Goal: Task Accomplishment & Management: Complete application form

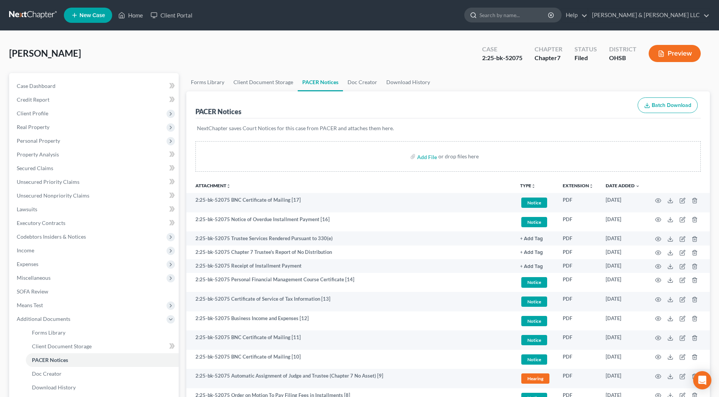
click at [533, 16] on input "search" at bounding box center [515, 15] width 70 height 14
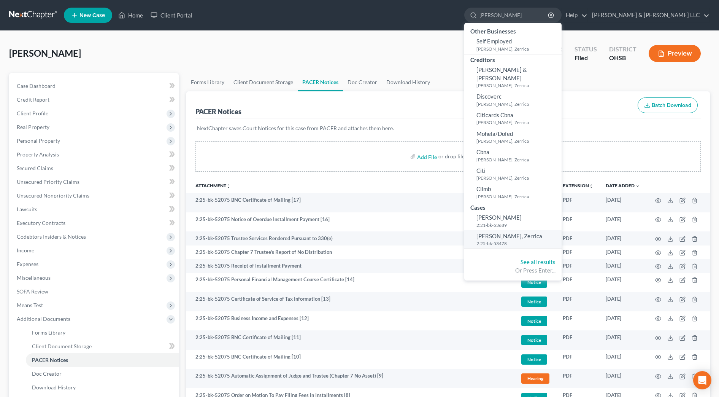
type input "[PERSON_NAME]"
click at [542, 232] on span "[PERSON_NAME], Zerrica" at bounding box center [510, 235] width 66 height 7
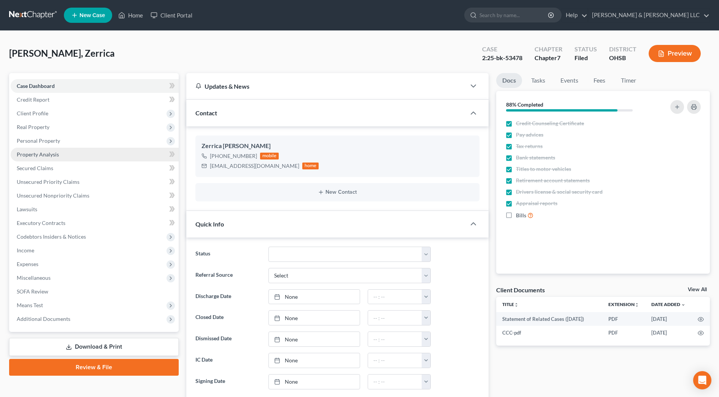
click at [55, 157] on span "Property Analysis" at bounding box center [38, 154] width 42 height 6
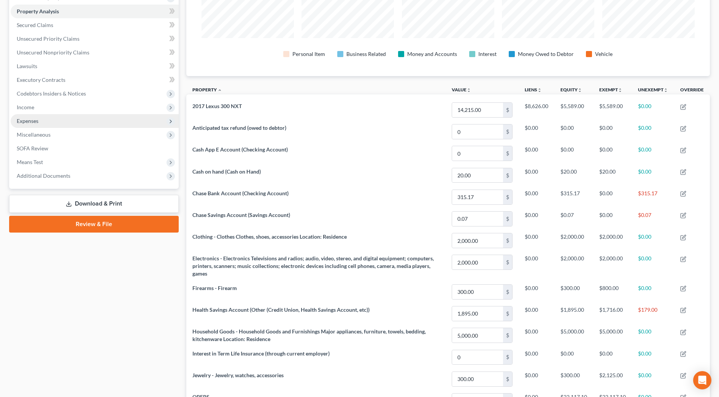
scroll to position [143, 0]
click at [52, 106] on span "Income" at bounding box center [95, 108] width 168 height 14
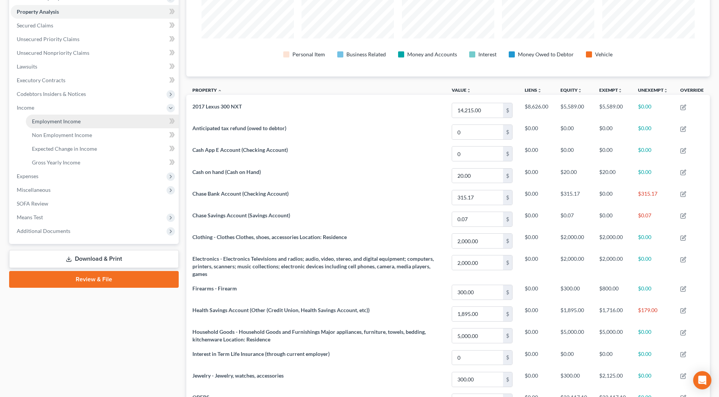
click at [57, 117] on link "Employment Income" at bounding box center [102, 121] width 153 height 14
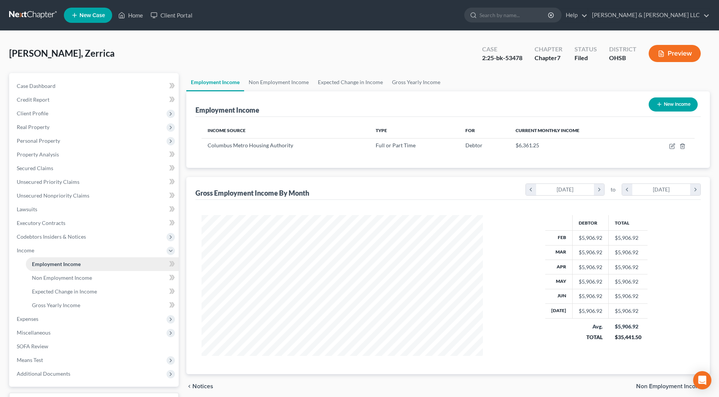
scroll to position [141, 297]
click at [17, 111] on span "Client Profile" at bounding box center [33, 113] width 32 height 6
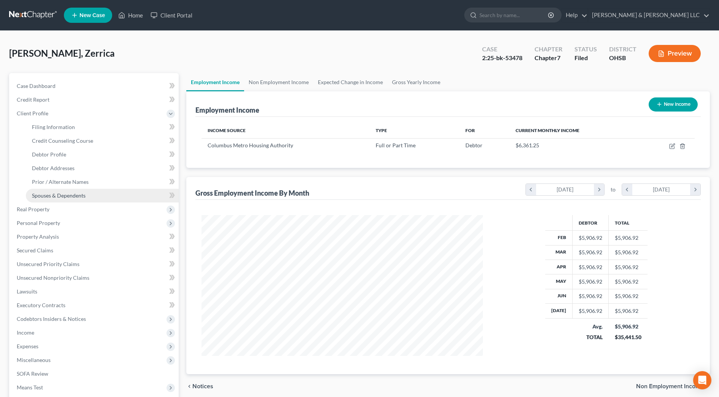
click at [90, 194] on link "Spouses & Dependents" at bounding box center [102, 196] width 153 height 14
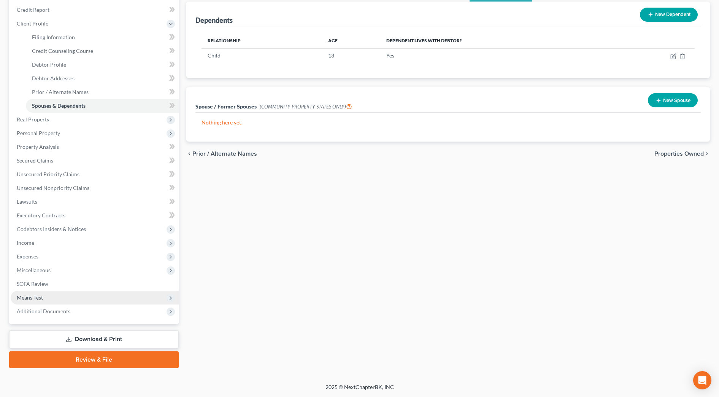
click at [41, 295] on span "Means Test" at bounding box center [30, 297] width 26 height 6
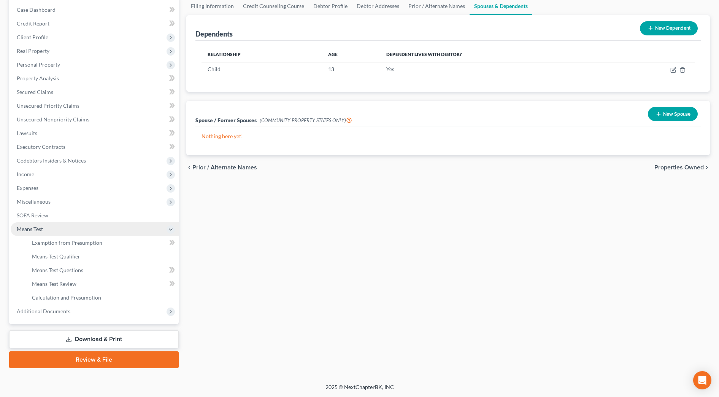
scroll to position [76, 0]
click at [94, 241] on span "Exemption from Presumption" at bounding box center [67, 242] width 70 height 6
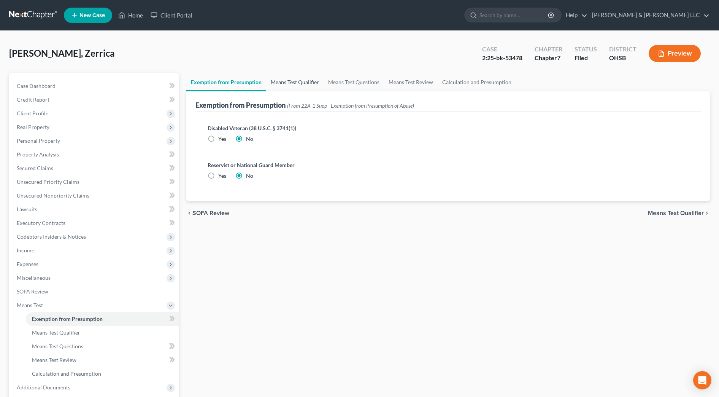
click at [310, 85] on link "Means Test Qualifier" at bounding box center [294, 82] width 57 height 18
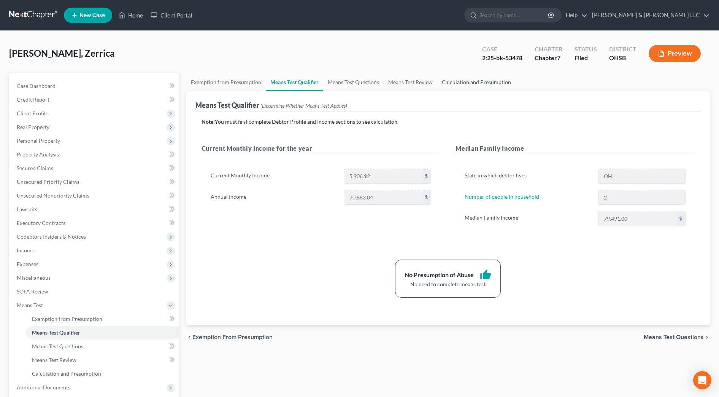
click at [498, 83] on link "Calculation and Presumption" at bounding box center [476, 82] width 78 height 18
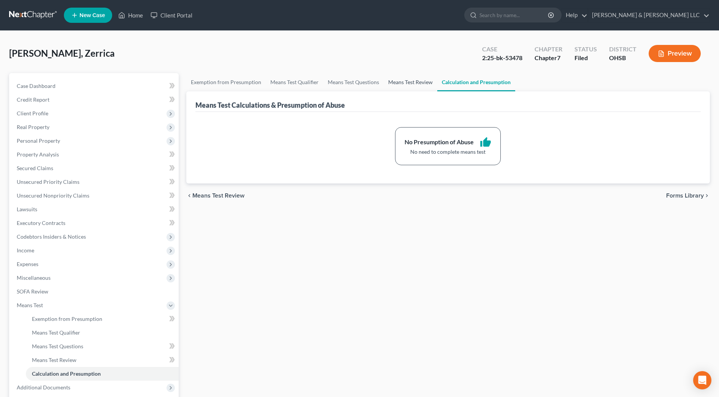
click at [405, 85] on link "Means Test Review" at bounding box center [411, 82] width 54 height 18
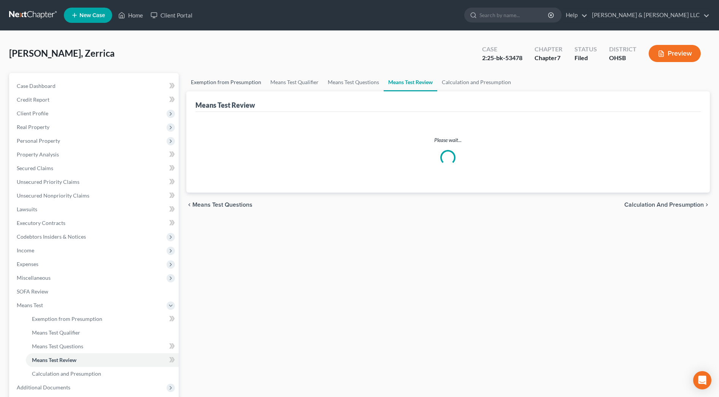
click at [235, 79] on link "Exemption from Presumption" at bounding box center [225, 82] width 79 height 18
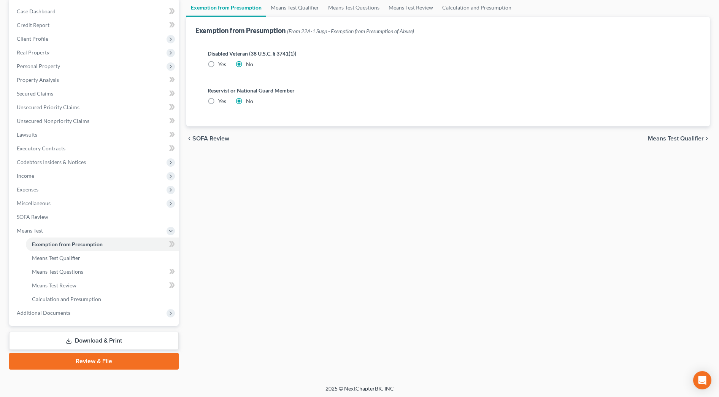
scroll to position [76, 0]
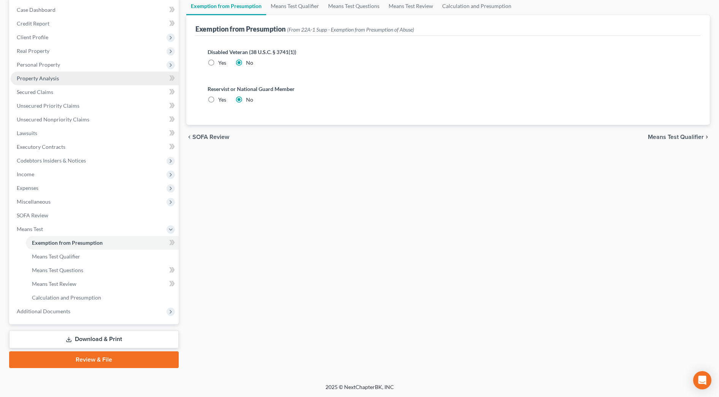
click at [37, 83] on link "Property Analysis" at bounding box center [95, 79] width 168 height 14
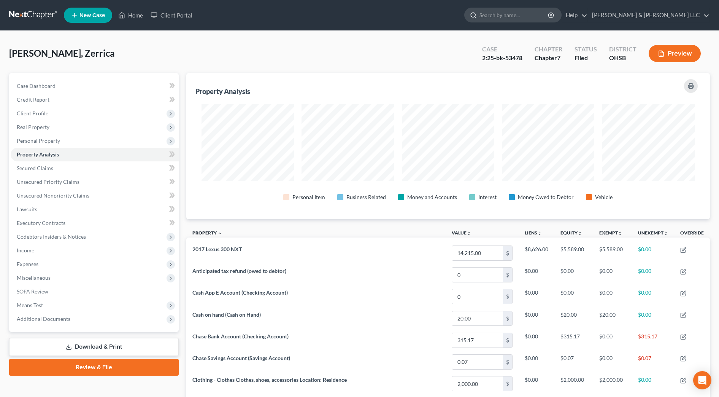
click at [538, 14] on input "search" at bounding box center [515, 15] width 70 height 14
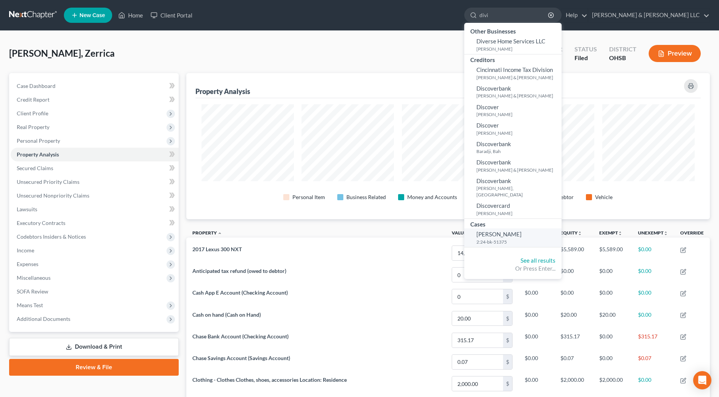
type input "divi"
click at [522, 230] on span "[PERSON_NAME]" at bounding box center [499, 233] width 45 height 7
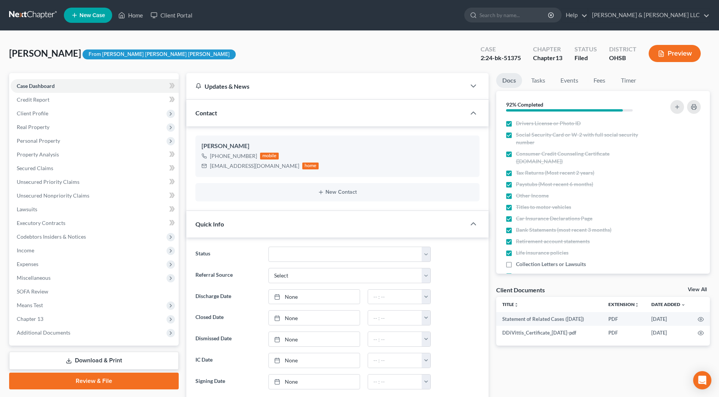
scroll to position [272, 0]
click at [65, 245] on span "Income" at bounding box center [95, 250] width 168 height 14
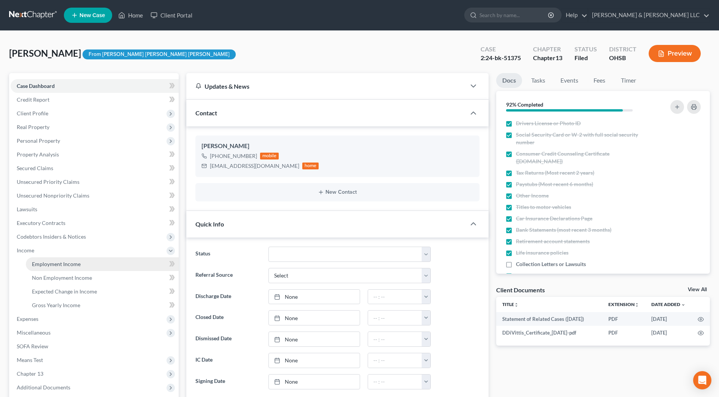
click at [71, 261] on span "Employment Income" at bounding box center [56, 264] width 49 height 6
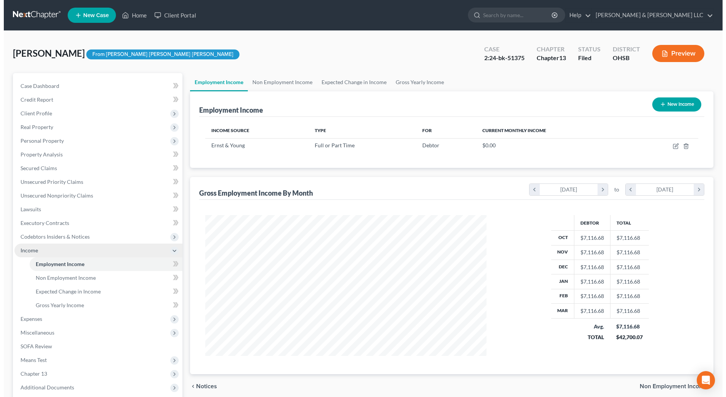
scroll to position [141, 297]
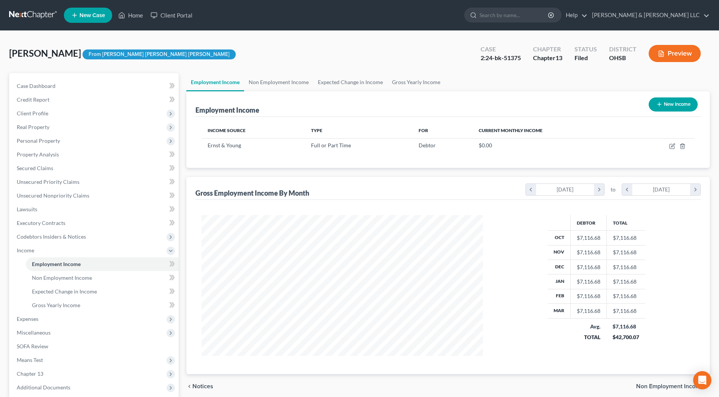
click at [657, 106] on icon "button" at bounding box center [659, 104] width 6 height 6
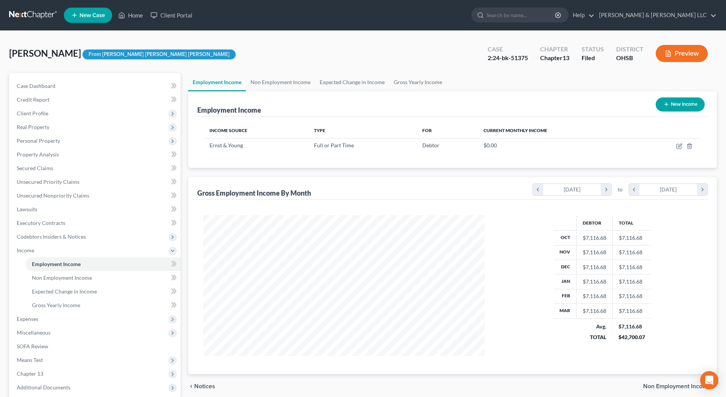
select select "0"
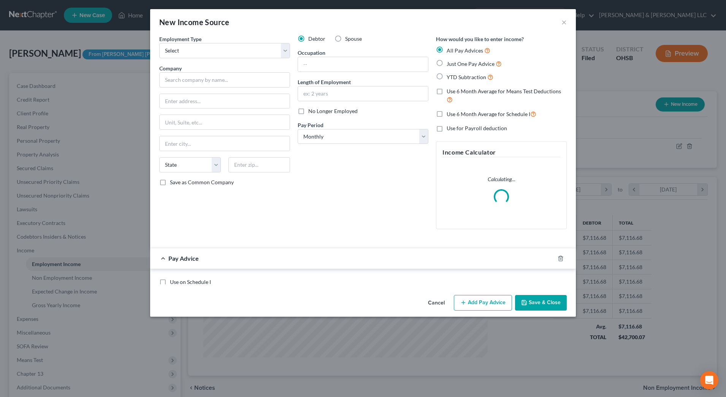
scroll to position [142, 300]
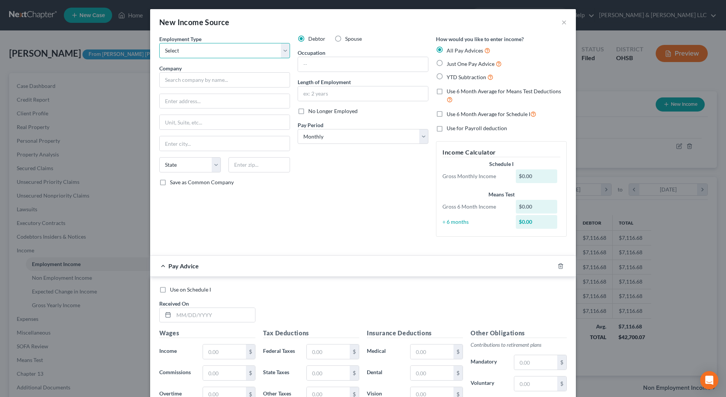
click at [226, 48] on select "Select Full or [DEMOGRAPHIC_DATA] Employment Self Employment" at bounding box center [224, 50] width 131 height 15
select select "0"
click at [159, 43] on select "Select Full or [DEMOGRAPHIC_DATA] Employment Self Employment" at bounding box center [224, 50] width 131 height 15
click at [217, 84] on input "text" at bounding box center [224, 79] width 131 height 15
type input "Petsmart LLC"
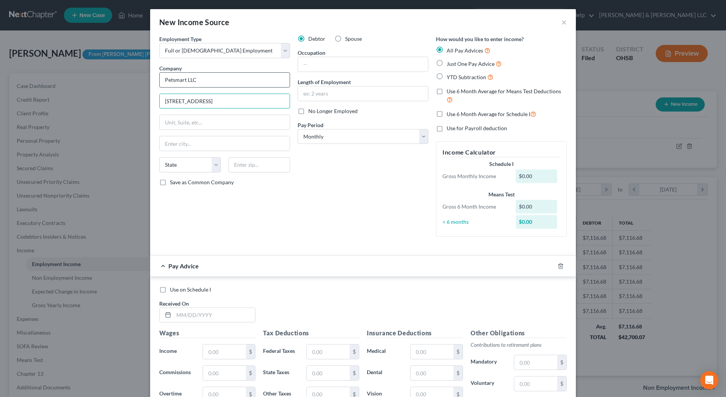
type input "[STREET_ADDRESS]"
type input "85027"
type input "Phoenix"
select select "3"
click at [309, 69] on input "text" at bounding box center [363, 64] width 130 height 14
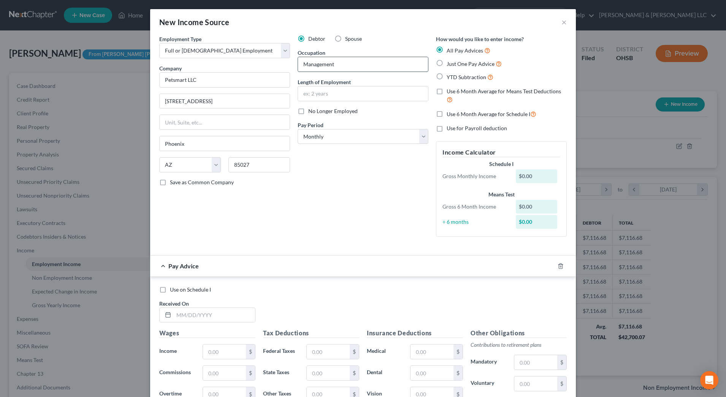
type input "Management"
type input "1 month"
click at [300, 177] on div "Debtor Spouse Occupation Management Length of Employment 1 month No Longer Empl…" at bounding box center [363, 139] width 138 height 208
click at [314, 135] on select "Select Monthly Twice Monthly Every Other Week Weekly" at bounding box center [363, 136] width 131 height 15
select select "3"
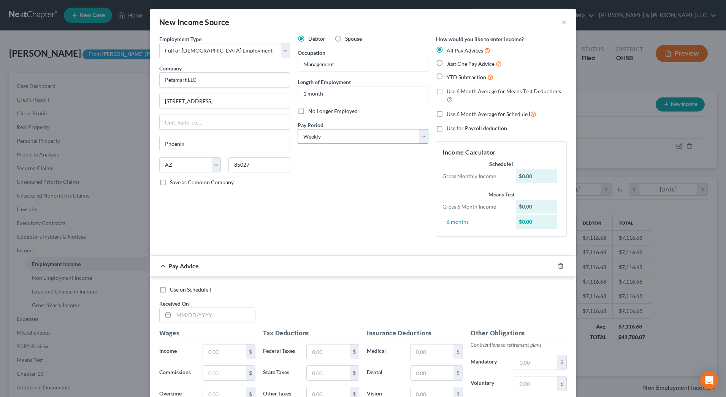
click at [298, 129] on select "Select Monthly Twice Monthly Every Other Week Weekly" at bounding box center [363, 136] width 131 height 15
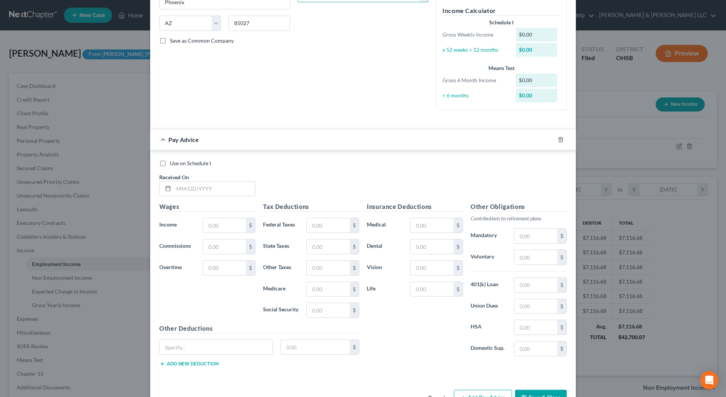
scroll to position [143, 0]
click at [208, 178] on div "Received On *" at bounding box center [208, 183] width 104 height 23
click at [208, 183] on input "text" at bounding box center [214, 187] width 81 height 14
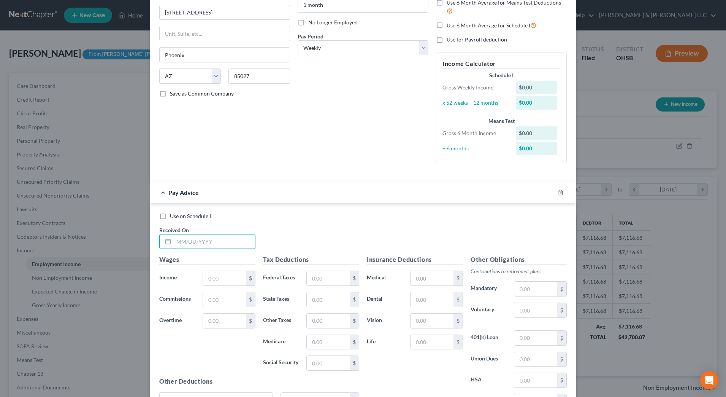
scroll to position [48, 0]
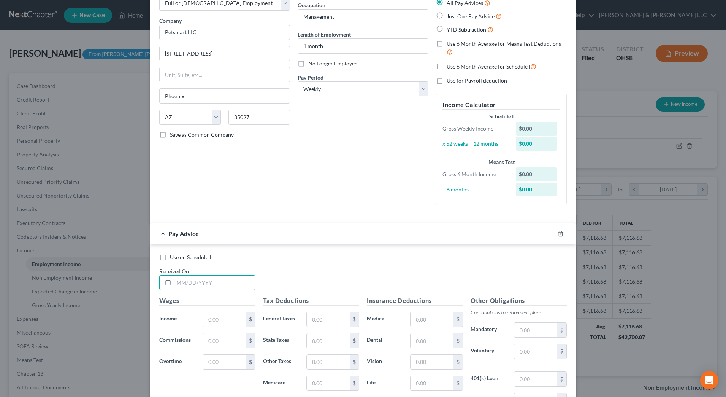
drag, startPoint x: 459, startPoint y: 17, endPoint x: 456, endPoint y: 20, distance: 4.0
click at [459, 17] on span "Just One Pay Advice" at bounding box center [471, 16] width 48 height 6
click at [455, 17] on input "Just One Pay Advice" at bounding box center [452, 14] width 5 height 5
radio input "true"
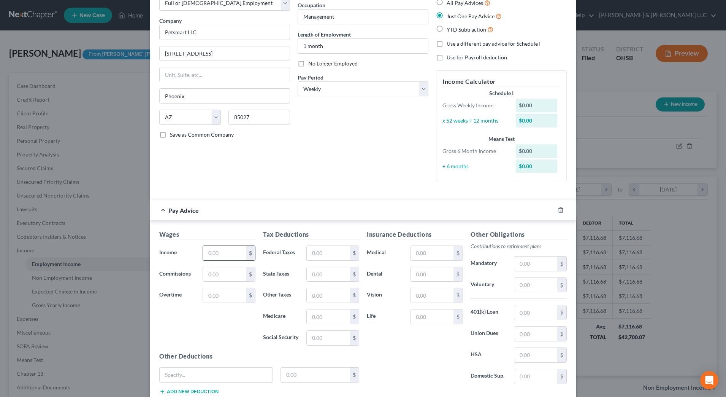
click at [218, 253] on input "text" at bounding box center [224, 253] width 43 height 14
drag, startPoint x: 398, startPoint y: 343, endPoint x: 394, endPoint y: 342, distance: 4.3
click at [398, 343] on div "Insurance Deductions Medical $ Dental $ Vision $ Life $" at bounding box center [415, 310] width 104 height 160
click at [223, 257] on input "text" at bounding box center [224, 253] width 43 height 14
type input "3"
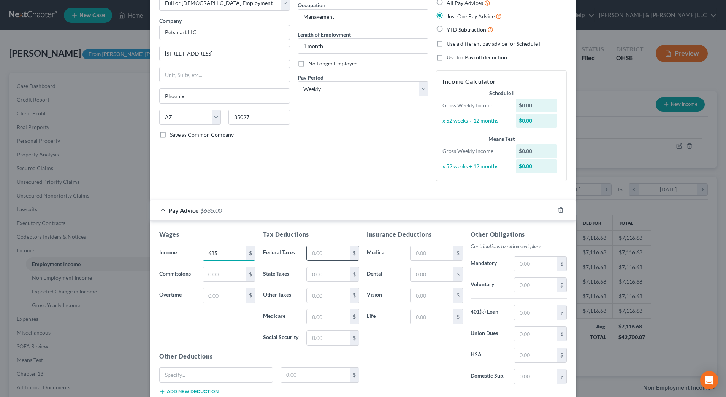
type input "685"
click at [316, 254] on input "text" at bounding box center [328, 253] width 43 height 14
drag, startPoint x: 386, startPoint y: 348, endPoint x: 385, endPoint y: 342, distance: 6.1
click at [387, 348] on div "Insurance Deductions Medical $ Dental $ Vision $ Life $" at bounding box center [415, 310] width 104 height 160
click at [328, 248] on input "text" at bounding box center [328, 253] width 43 height 14
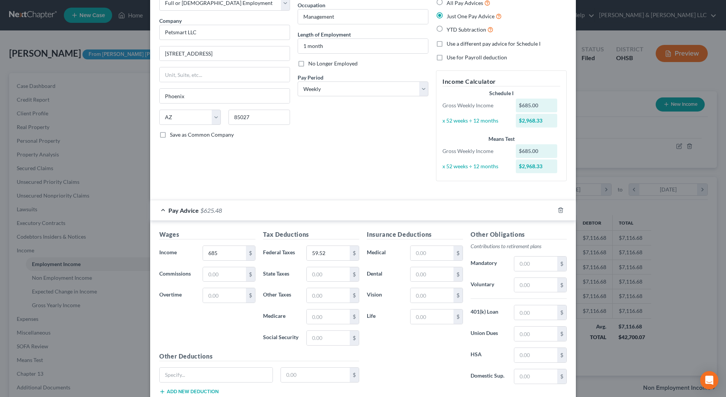
click at [384, 328] on div "Insurance Deductions Medical $ Dental $ Vision $ Life $" at bounding box center [415, 310] width 104 height 160
click at [350, 259] on div "$" at bounding box center [354, 253] width 9 height 14
type input "102.75"
click at [406, 342] on div "Insurance Deductions Medical $ Dental $ Vision $ Life $" at bounding box center [415, 310] width 104 height 160
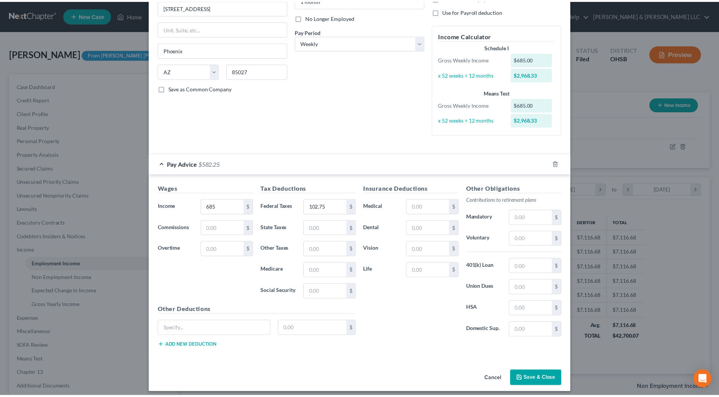
scroll to position [99, 0]
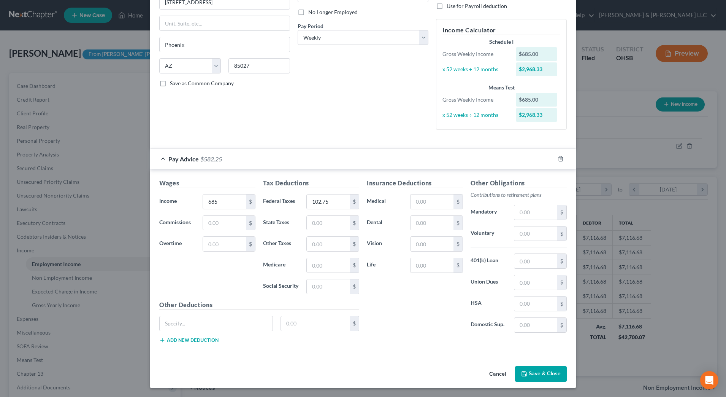
click at [539, 373] on button "Save & Close" at bounding box center [541, 374] width 52 height 16
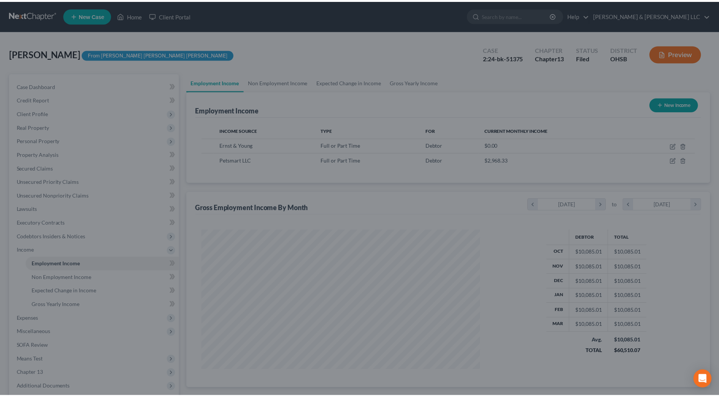
scroll to position [380199, 380043]
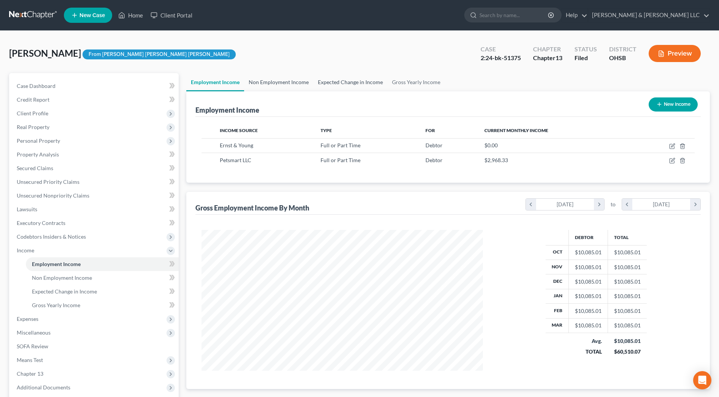
drag, startPoint x: 287, startPoint y: 82, endPoint x: 319, endPoint y: 83, distance: 32.3
click at [288, 82] on link "Non Employment Income" at bounding box center [278, 82] width 69 height 18
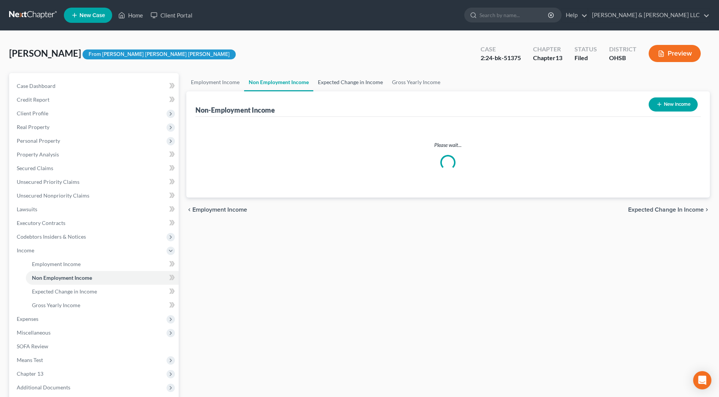
drag, startPoint x: 337, startPoint y: 83, endPoint x: 377, endPoint y: 83, distance: 40.3
click at [338, 83] on link "Expected Change in Income" at bounding box center [350, 82] width 74 height 18
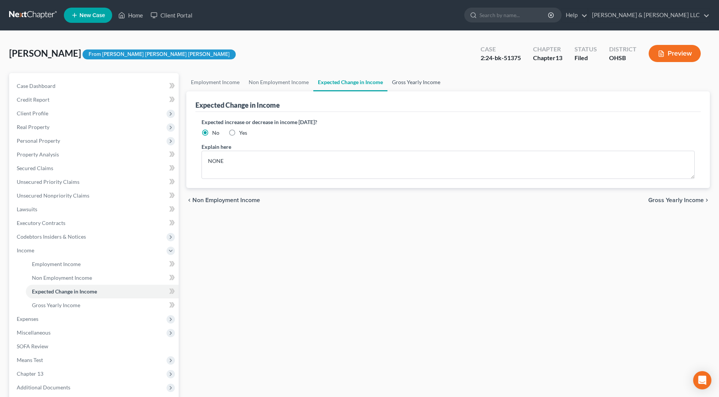
click at [417, 83] on link "Gross Yearly Income" at bounding box center [416, 82] width 57 height 18
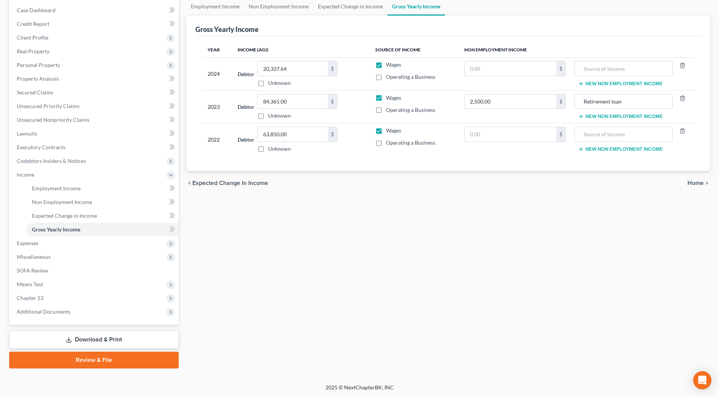
scroll to position [76, 0]
click at [42, 244] on span "Expenses" at bounding box center [95, 243] width 168 height 14
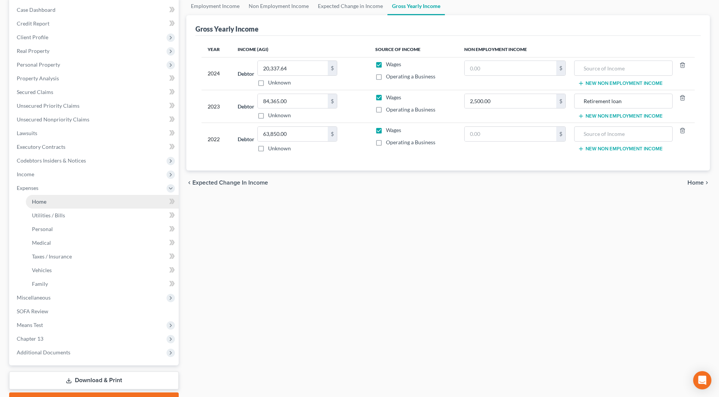
click at [45, 205] on link "Home" at bounding box center [102, 202] width 153 height 14
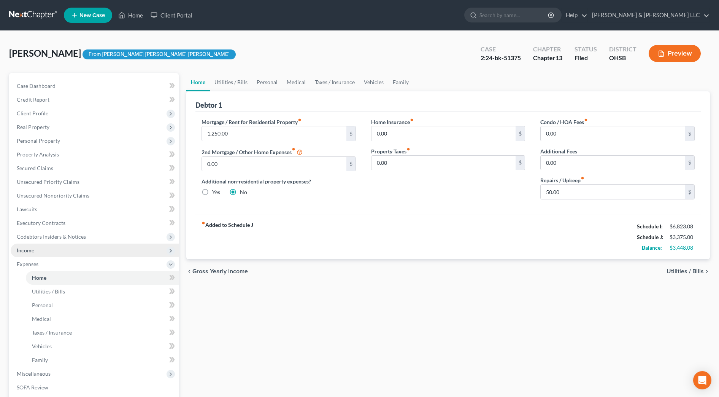
click at [40, 253] on span "Income" at bounding box center [95, 250] width 168 height 14
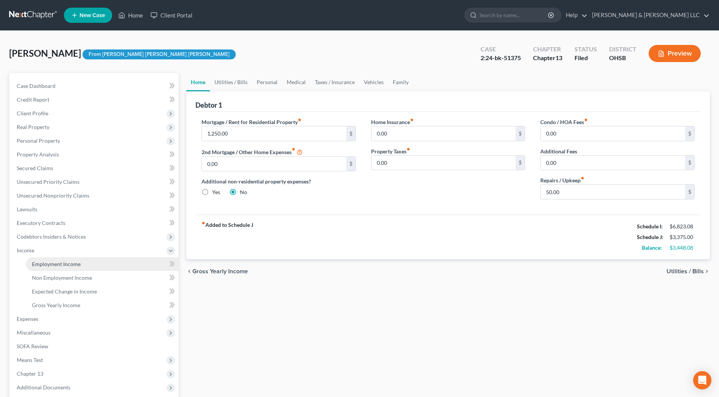
click at [44, 263] on span "Employment Income" at bounding box center [56, 264] width 49 height 6
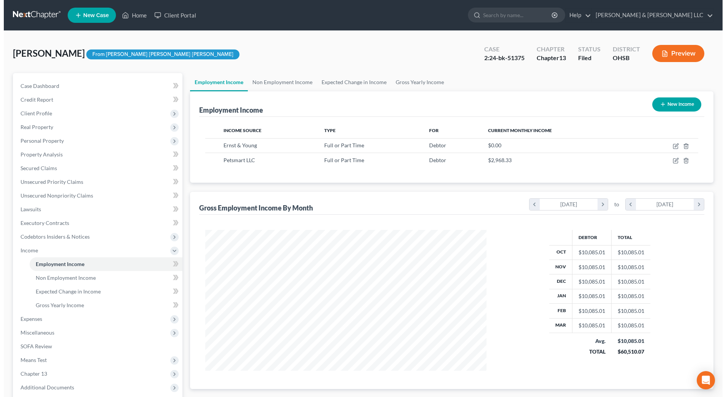
scroll to position [141, 297]
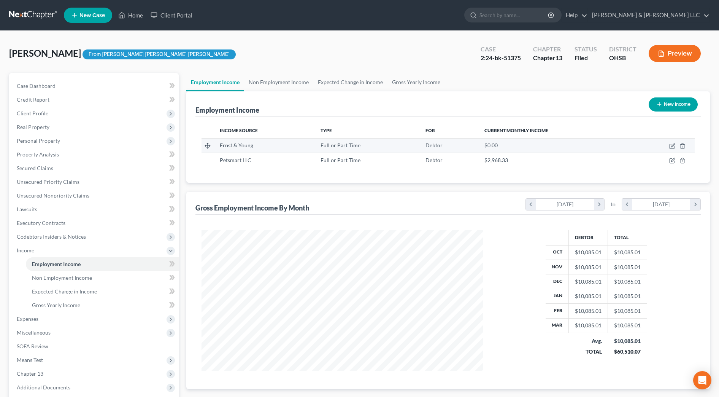
click at [669, 146] on td at bounding box center [663, 145] width 64 height 14
click at [672, 146] on icon "button" at bounding box center [672, 146] width 6 height 6
select select "0"
select select "45"
select select "2"
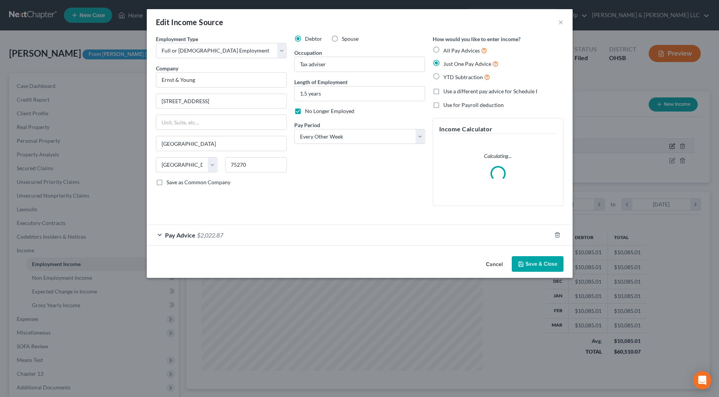
scroll to position [142, 300]
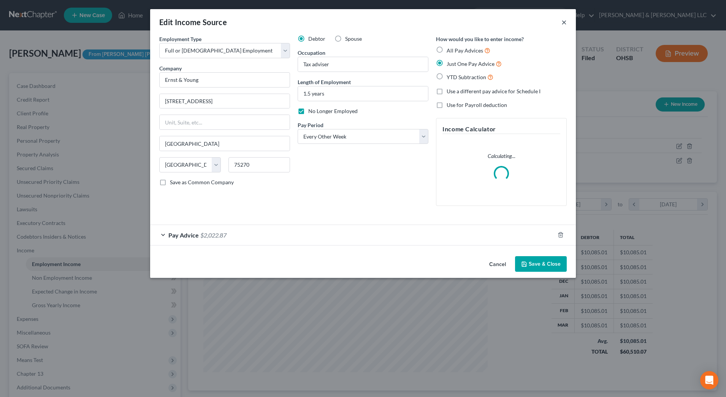
click at [564, 23] on button "×" at bounding box center [564, 21] width 5 height 9
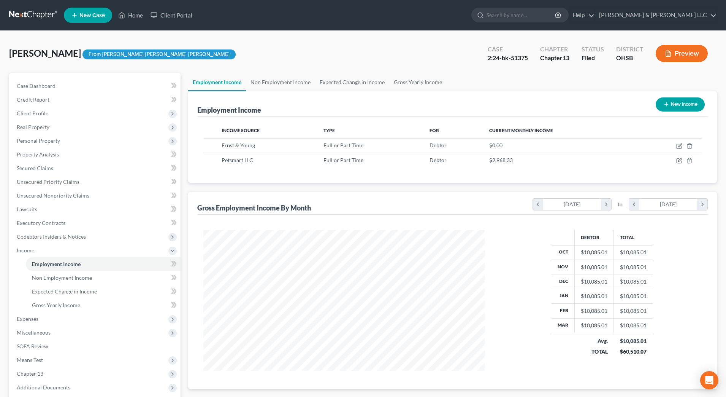
scroll to position [380199, 380043]
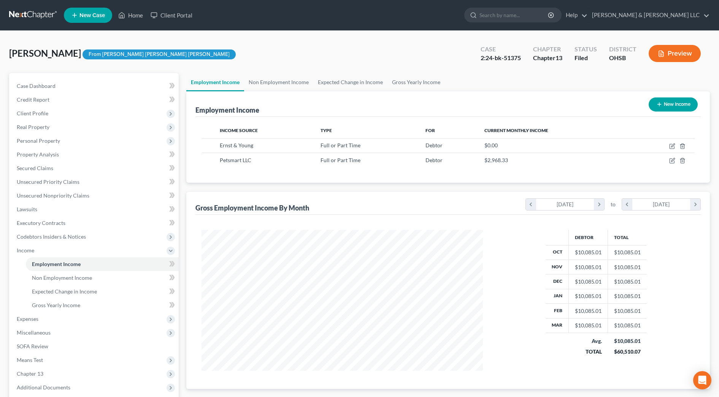
click at [636, 131] on th at bounding box center [663, 130] width 64 height 15
click at [673, 147] on icon "button" at bounding box center [672, 146] width 6 height 6
select select "0"
select select "45"
select select "2"
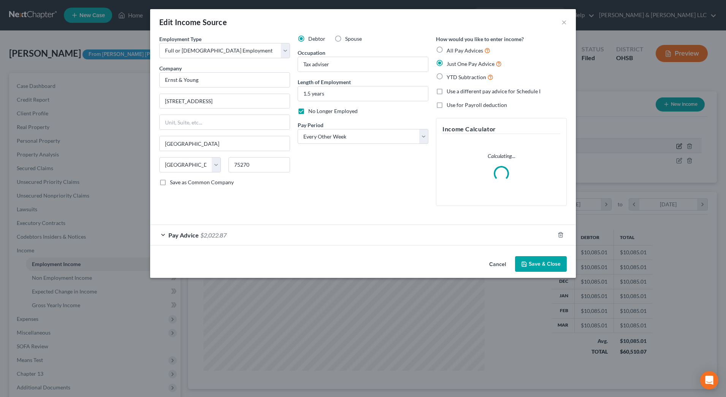
scroll to position [142, 300]
click at [297, 229] on div "Pay Advice $2,022.87" at bounding box center [352, 235] width 405 height 20
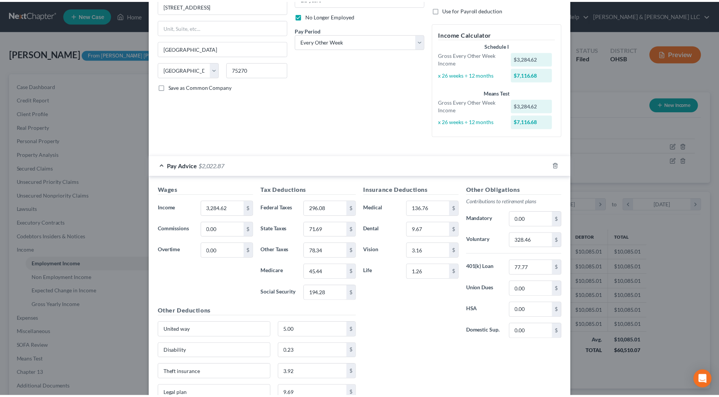
scroll to position [143, 0]
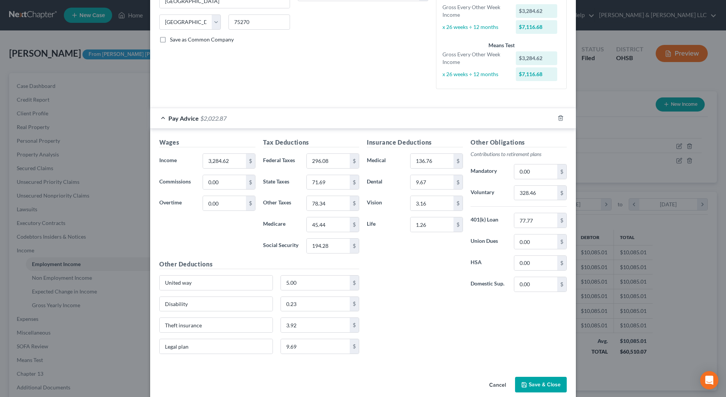
click at [487, 384] on button "Cancel" at bounding box center [497, 384] width 29 height 15
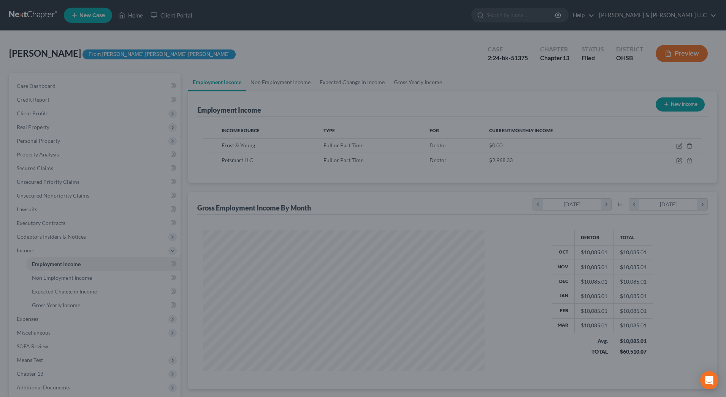
scroll to position [380199, 380043]
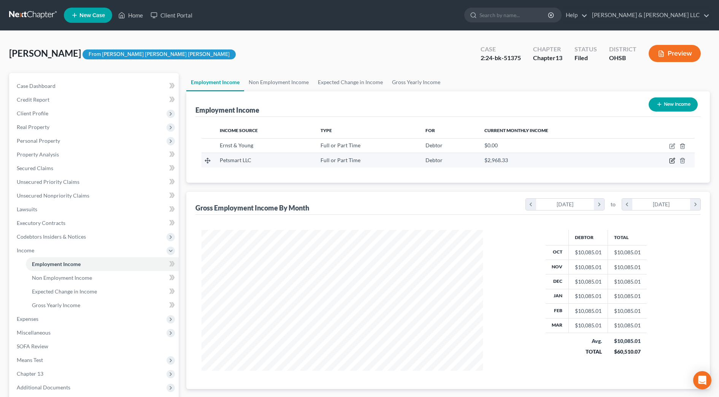
click at [673, 160] on icon "button" at bounding box center [672, 159] width 3 height 3
select select "0"
select select "3"
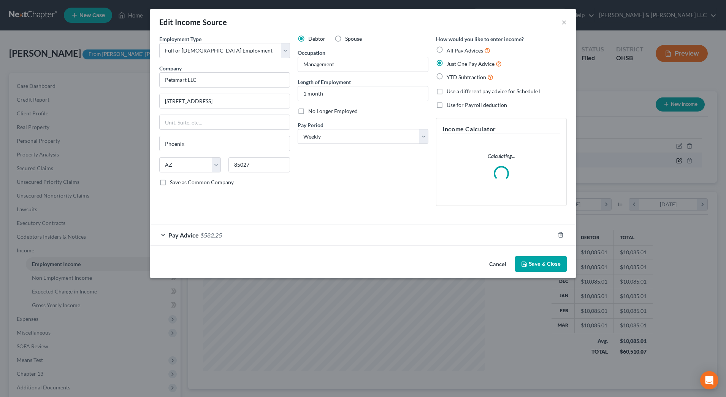
scroll to position [142, 300]
click at [450, 234] on div "Pay Advice $582.25" at bounding box center [352, 235] width 405 height 20
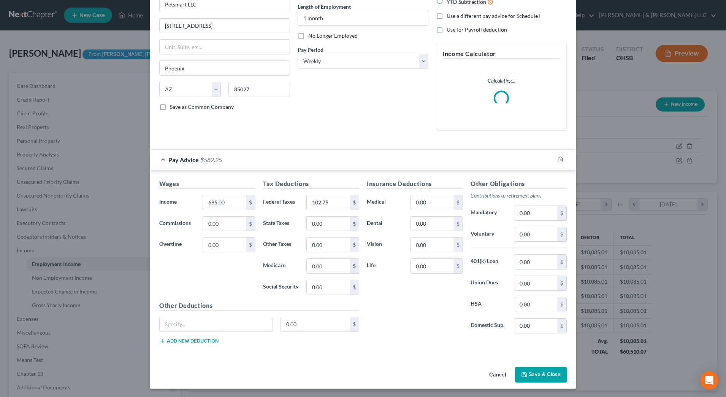
scroll to position [76, 0]
click at [543, 234] on input "0.00" at bounding box center [536, 233] width 43 height 14
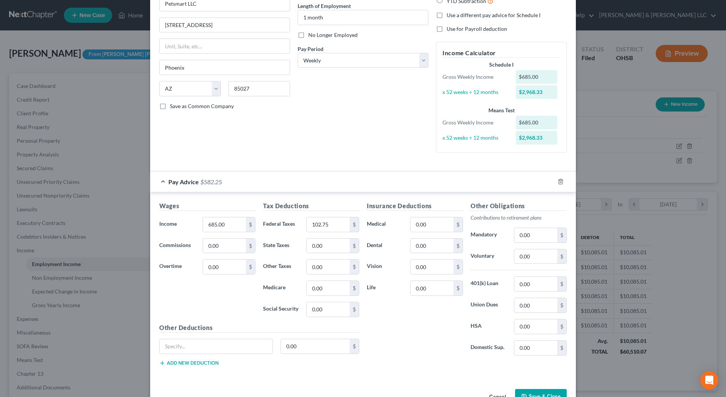
drag, startPoint x: 370, startPoint y: 368, endPoint x: 394, endPoint y: 365, distance: 23.7
click at [370, 368] on div "Insurance Deductions Medical 0.00 $ Dental 0.00 $ Vision 0.00 $ Life 0.00 $ Oth…" at bounding box center [467, 286] width 208 height 171
click at [532, 256] on input "0.00" at bounding box center [536, 256] width 43 height 14
type input "34.25"
click at [423, 308] on div "Insurance Deductions Medical 0.00 $ Dental 0.00 $ Vision 0.00 $ Life 0.00 $" at bounding box center [415, 281] width 104 height 160
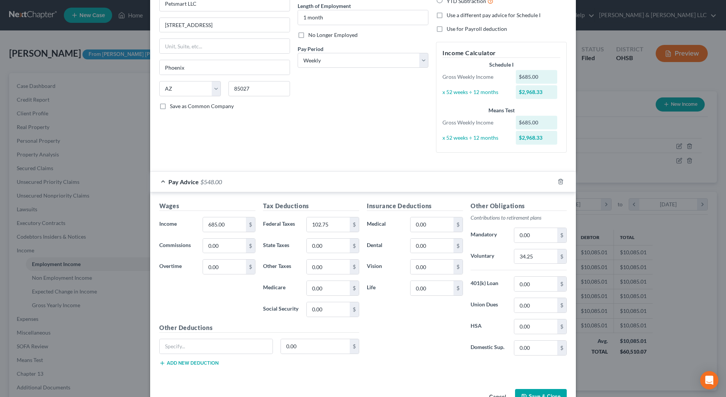
click at [299, 121] on div "Debtor Spouse Occupation Management Length of Employment 1 month No Longer Empl…" at bounding box center [363, 59] width 138 height 200
drag, startPoint x: 365, startPoint y: 332, endPoint x: 377, endPoint y: 319, distance: 17.8
click at [366, 332] on div "Insurance Deductions Medical 0.00 $ Dental 0.00 $ Vision 0.00 $ Life 0.00 $" at bounding box center [415, 281] width 104 height 160
click at [437, 226] on input "0.00" at bounding box center [432, 224] width 43 height 14
type input "35"
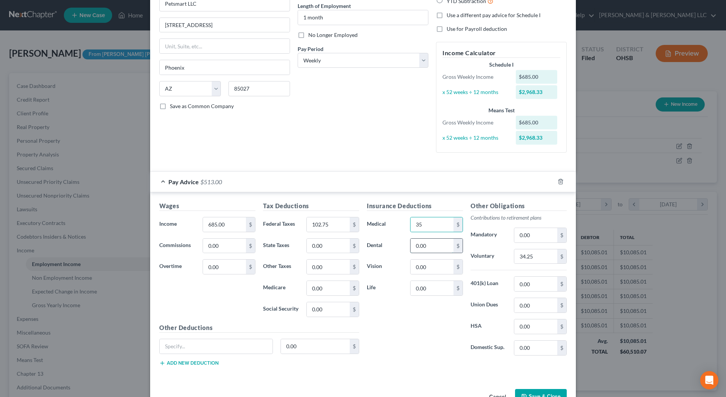
click at [432, 240] on input "0.00" at bounding box center [432, 245] width 43 height 14
type input "3"
click at [432, 224] on input "35" at bounding box center [432, 224] width 43 height 14
click at [428, 324] on div "Insurance Deductions Medical $ Dental $ Vision 0.00 $ Life 0.00 $" at bounding box center [415, 281] width 104 height 160
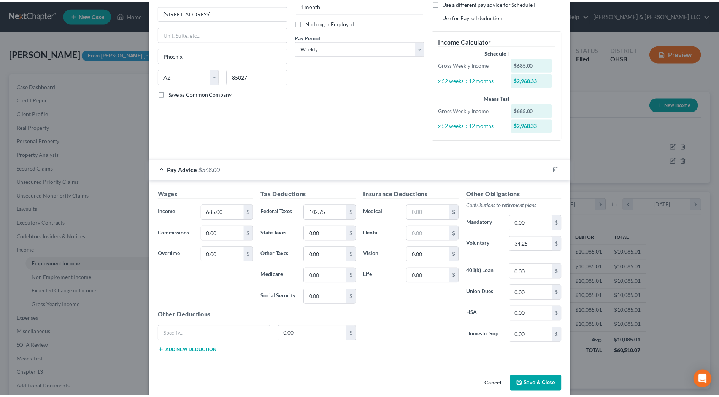
scroll to position [99, 0]
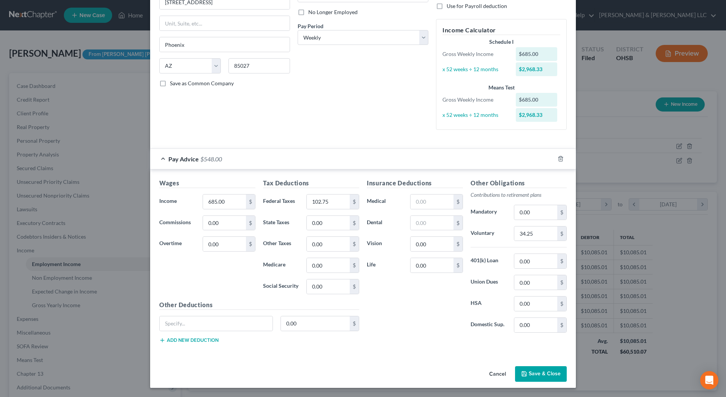
click at [553, 380] on button "Save & Close" at bounding box center [541, 374] width 52 height 16
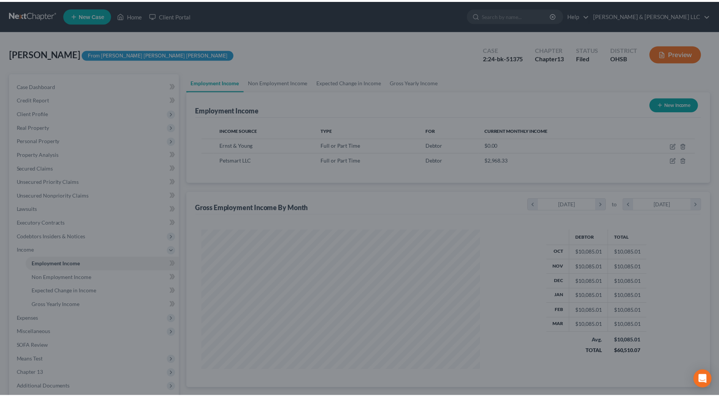
scroll to position [380199, 380043]
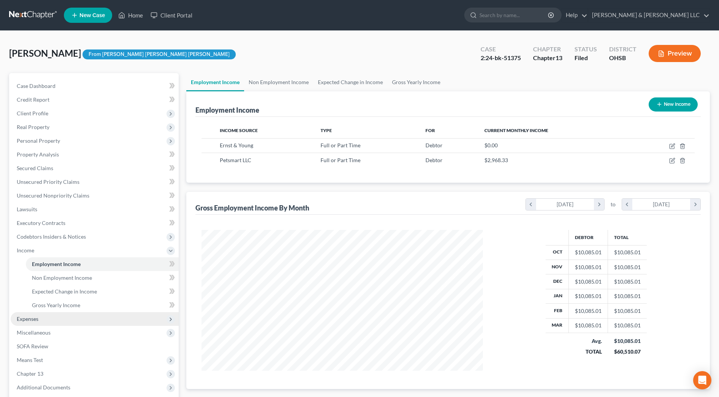
click at [43, 316] on span "Expenses" at bounding box center [95, 319] width 168 height 14
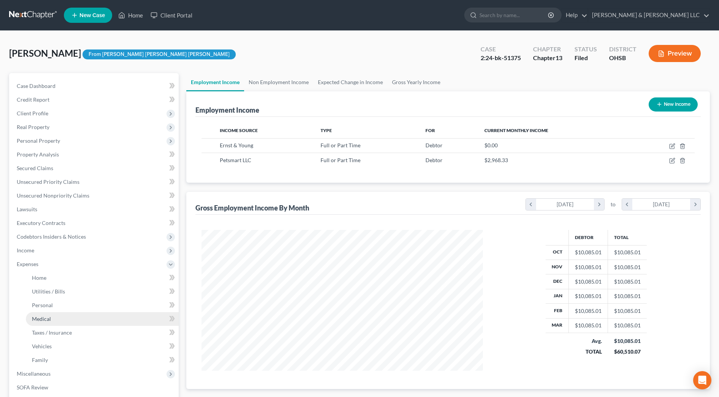
click at [43, 312] on link "Medical" at bounding box center [102, 319] width 153 height 14
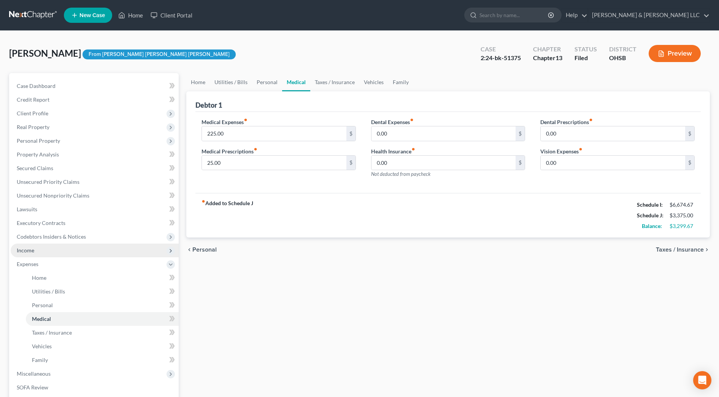
click at [26, 246] on span "Income" at bounding box center [95, 250] width 168 height 14
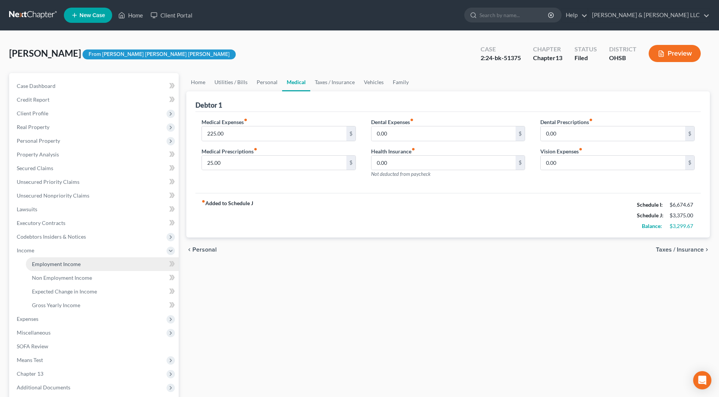
click at [45, 264] on span "Employment Income" at bounding box center [56, 264] width 49 height 6
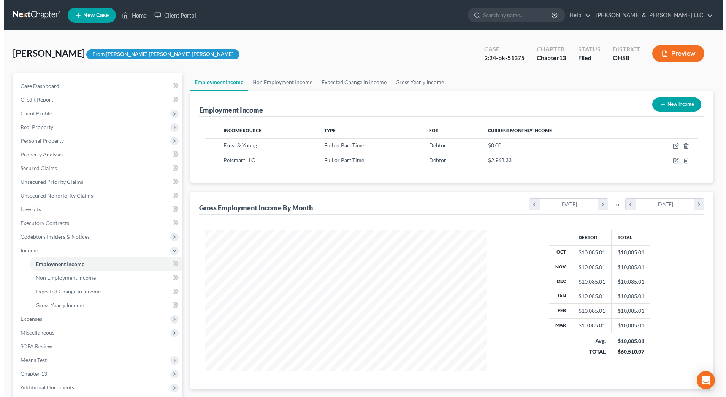
scroll to position [141, 297]
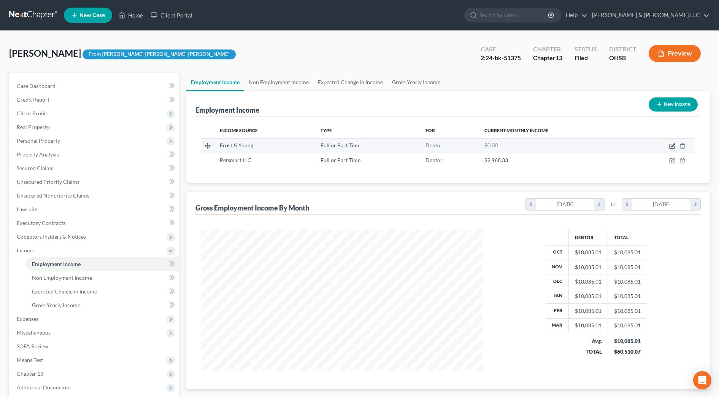
click at [672, 148] on icon "button" at bounding box center [672, 146] width 6 height 6
select select "0"
select select "45"
select select "2"
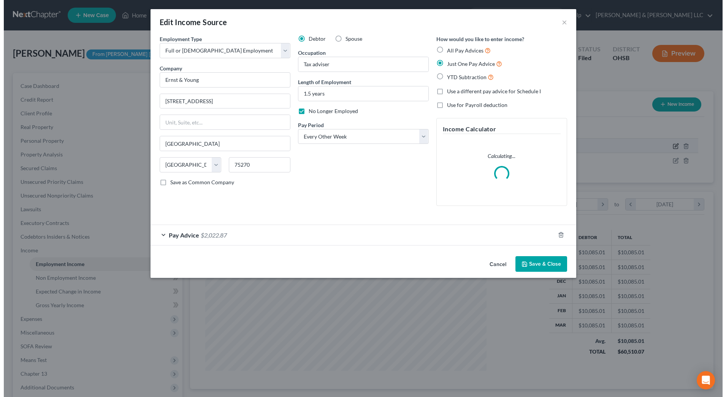
scroll to position [142, 300]
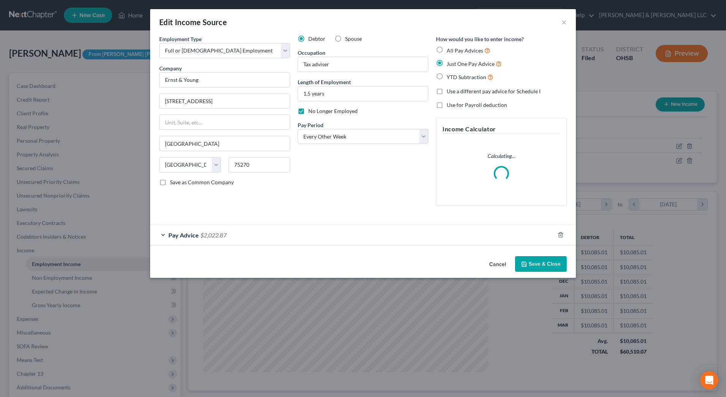
click at [333, 237] on div "Pay Advice $2,022.87" at bounding box center [352, 235] width 405 height 20
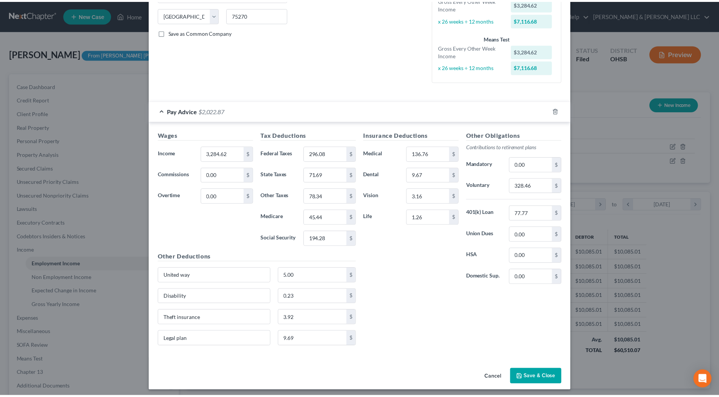
scroll to position [153, 0]
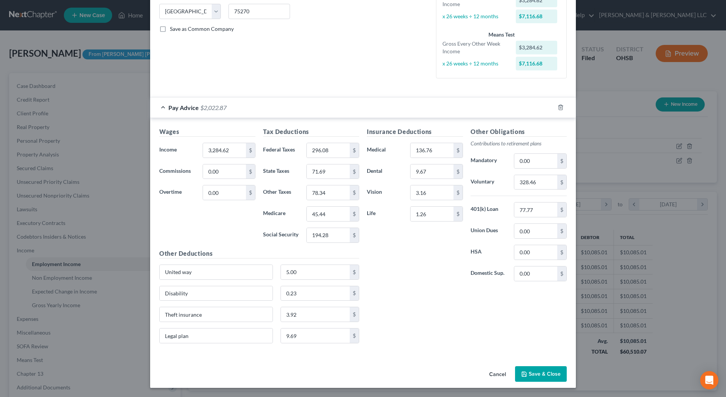
click at [489, 374] on button "Cancel" at bounding box center [497, 374] width 29 height 15
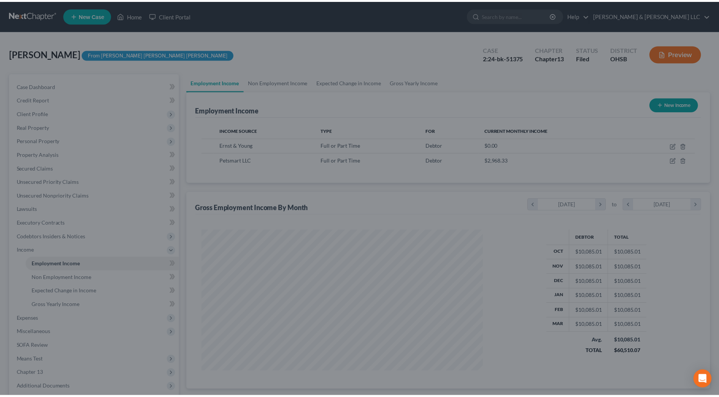
scroll to position [380199, 380043]
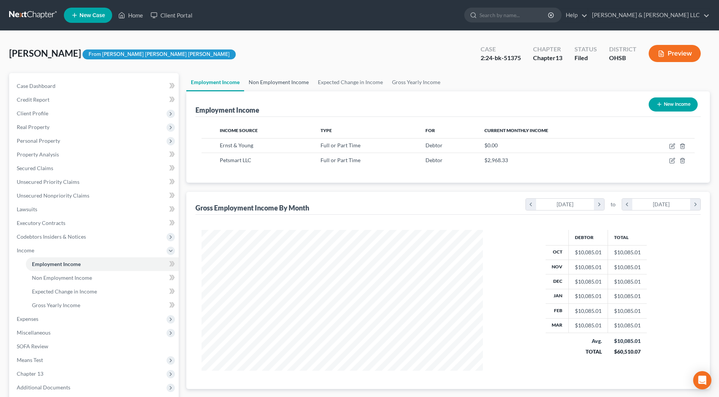
click at [284, 81] on link "Non Employment Income" at bounding box center [278, 82] width 69 height 18
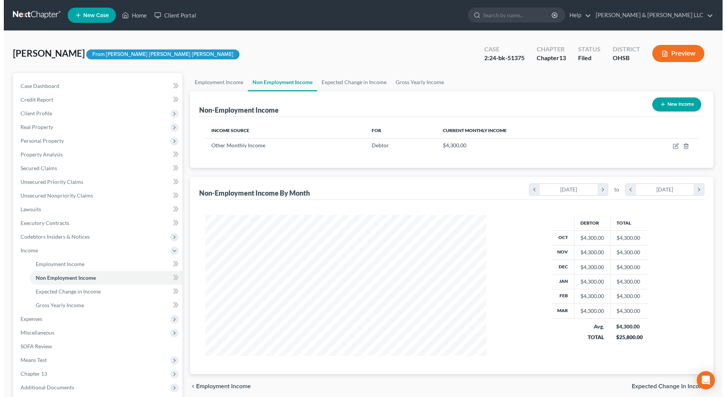
scroll to position [141, 297]
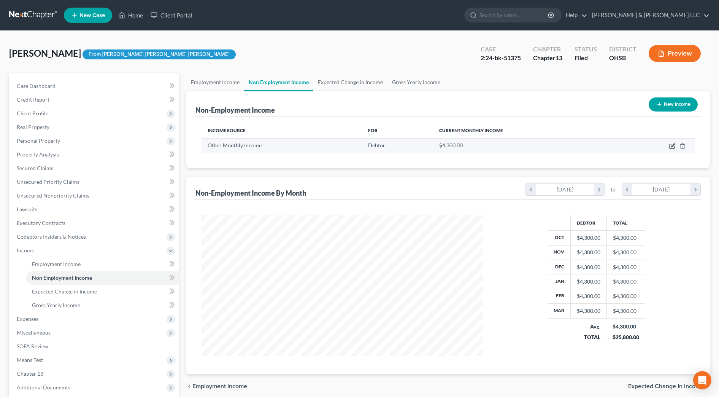
click at [670, 144] on icon "button" at bounding box center [672, 146] width 5 height 5
select select "13"
select select "0"
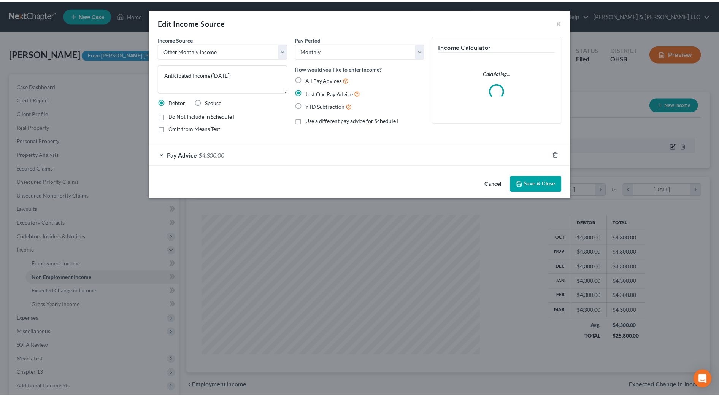
scroll to position [142, 300]
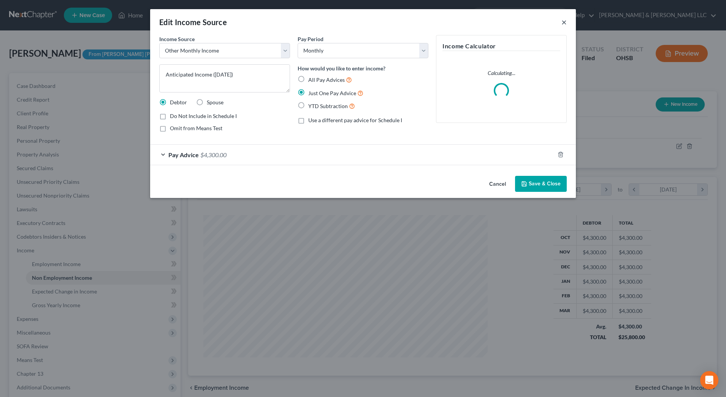
click at [562, 21] on div "Edit Income Source ×" at bounding box center [363, 22] width 426 height 26
click at [565, 22] on button "×" at bounding box center [564, 21] width 5 height 9
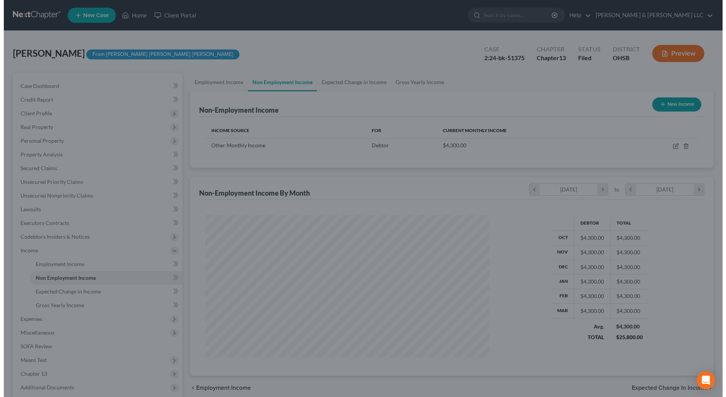
scroll to position [380199, 380043]
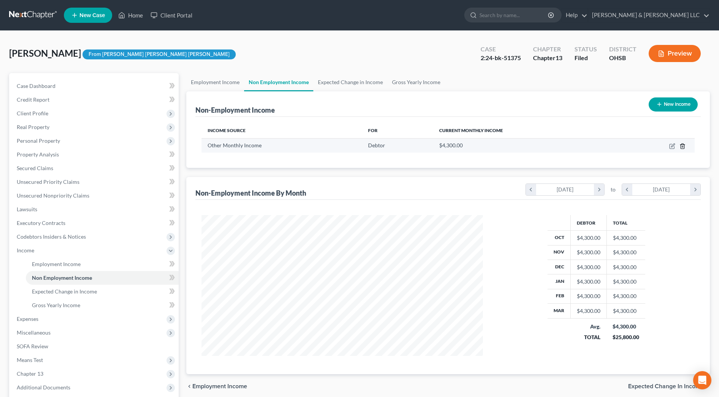
click at [682, 147] on line "button" at bounding box center [682, 147] width 0 height 2
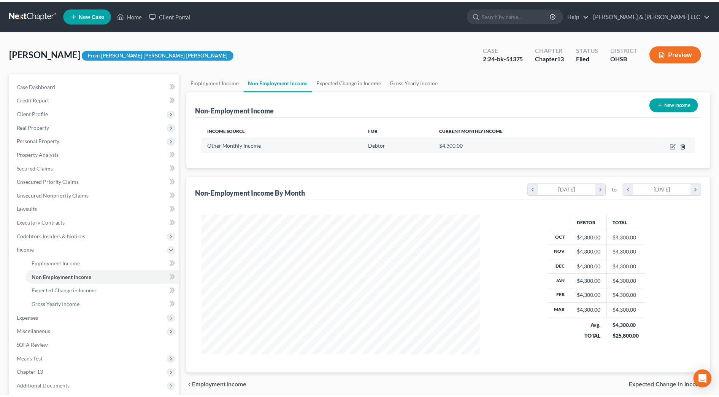
scroll to position [142, 300]
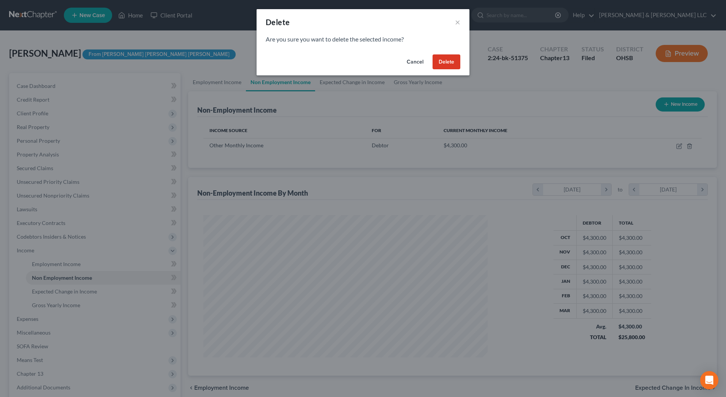
click at [439, 62] on button "Delete" at bounding box center [447, 61] width 28 height 15
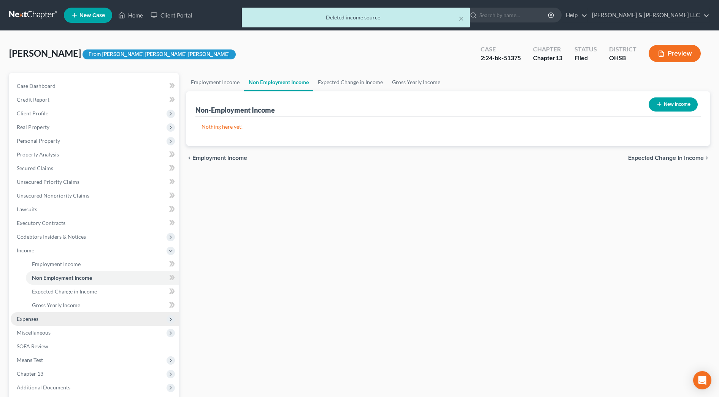
click at [27, 318] on span "Expenses" at bounding box center [28, 318] width 22 height 6
click at [49, 278] on link "Home" at bounding box center [102, 278] width 153 height 14
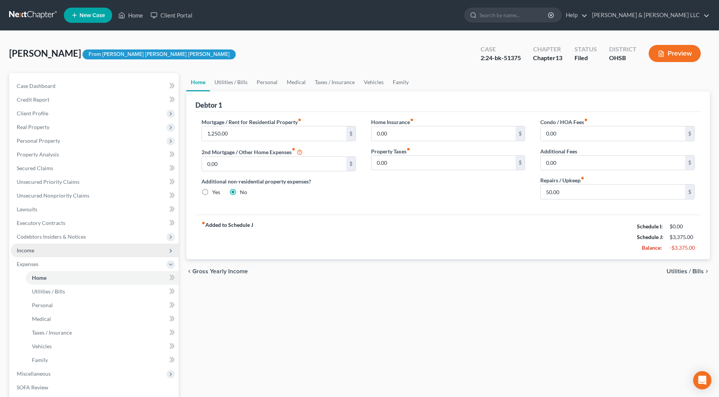
click at [44, 251] on span "Income" at bounding box center [95, 250] width 168 height 14
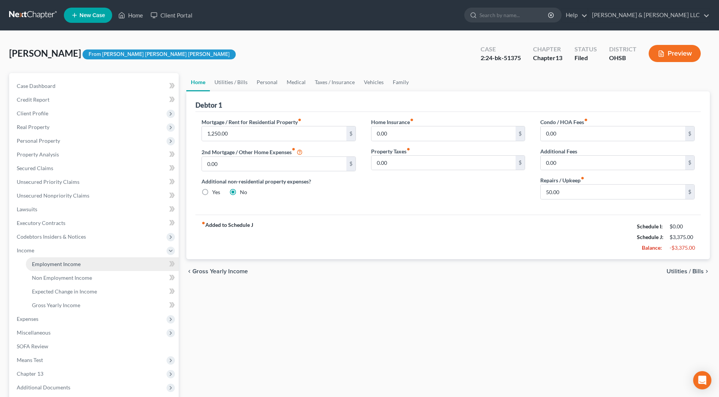
click at [50, 270] on link "Employment Income" at bounding box center [102, 264] width 153 height 14
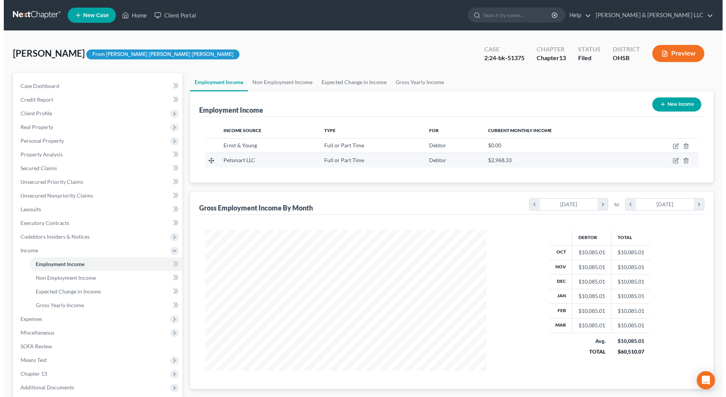
scroll to position [141, 297]
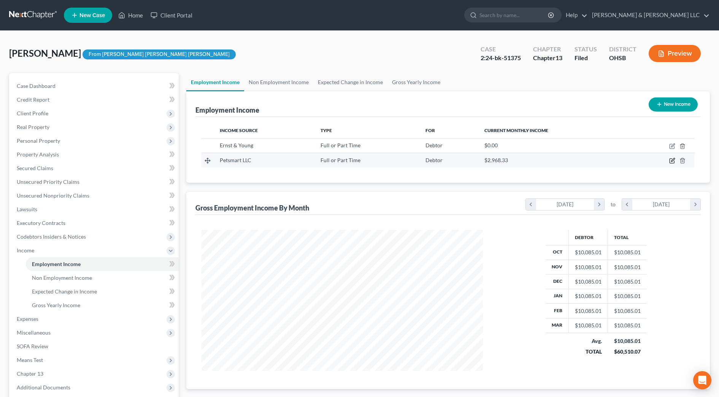
click at [670, 162] on icon "button" at bounding box center [672, 161] width 5 height 5
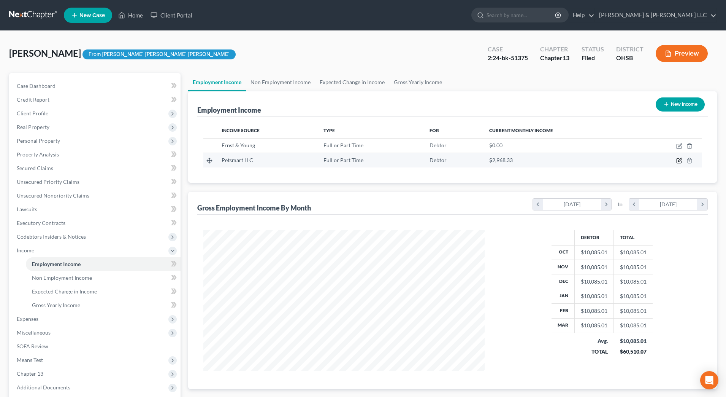
select select "0"
select select "3"
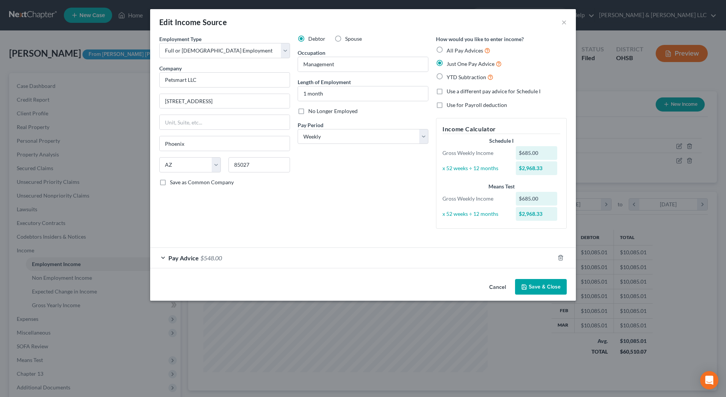
click at [525, 279] on button "Save & Close" at bounding box center [541, 287] width 52 height 16
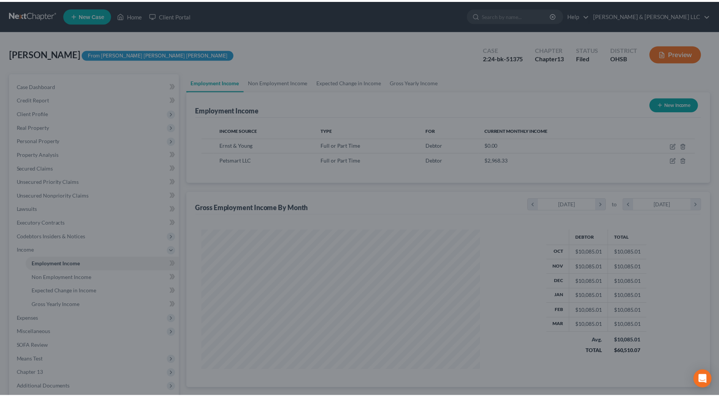
scroll to position [380199, 380043]
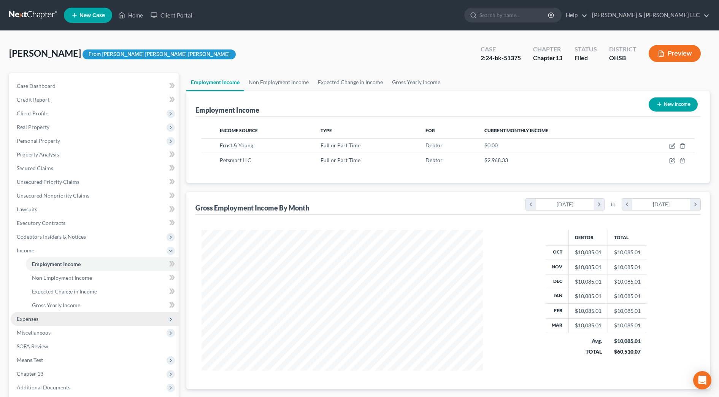
click at [44, 319] on span "Expenses" at bounding box center [95, 319] width 168 height 14
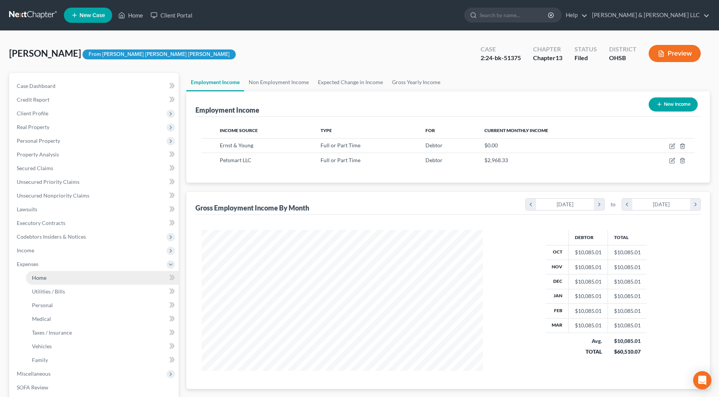
click at [39, 277] on span "Home" at bounding box center [39, 277] width 14 height 6
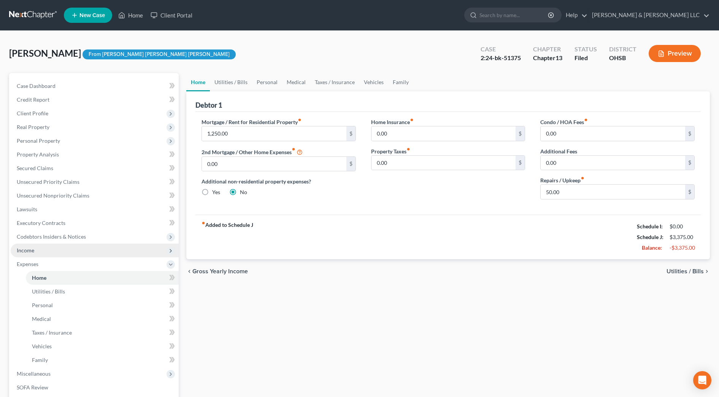
click at [38, 254] on span "Income" at bounding box center [95, 250] width 168 height 14
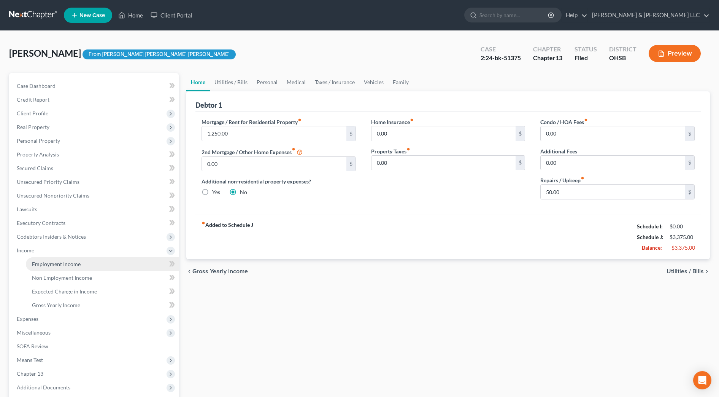
click at [43, 267] on link "Employment Income" at bounding box center [102, 264] width 153 height 14
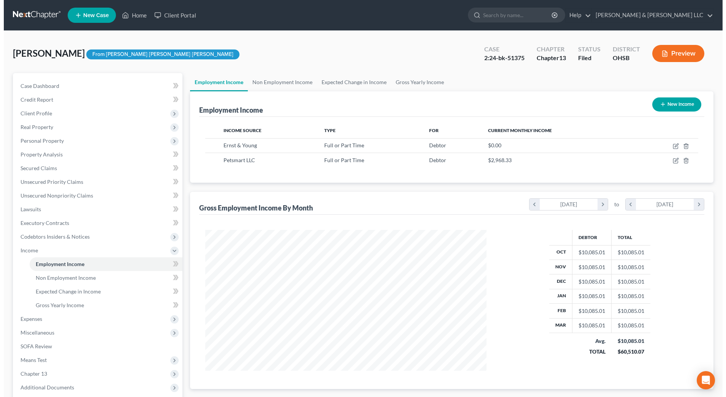
scroll to position [141, 297]
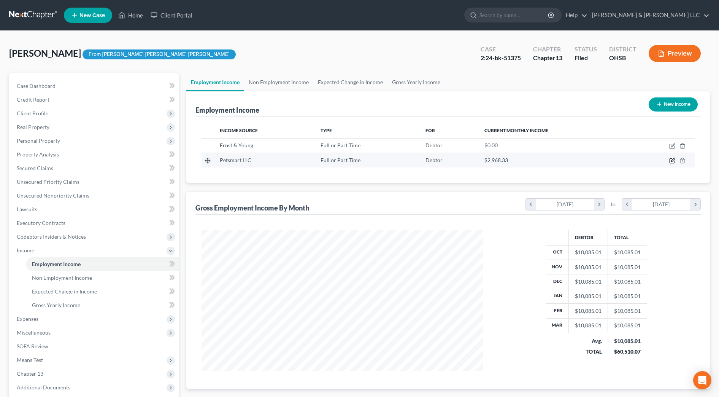
click at [673, 160] on icon "button" at bounding box center [672, 160] width 6 height 6
select select "0"
select select "3"
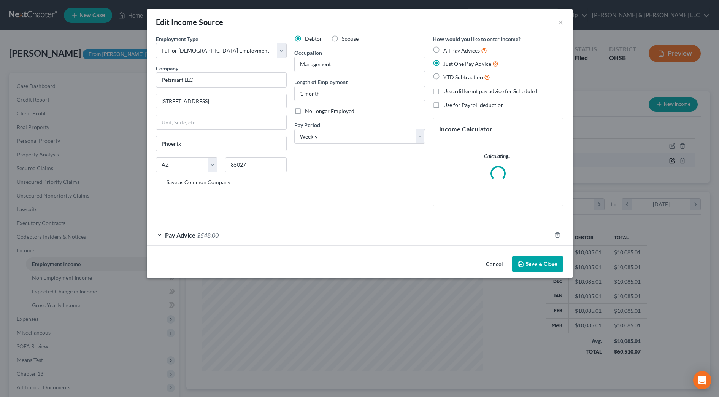
scroll to position [142, 300]
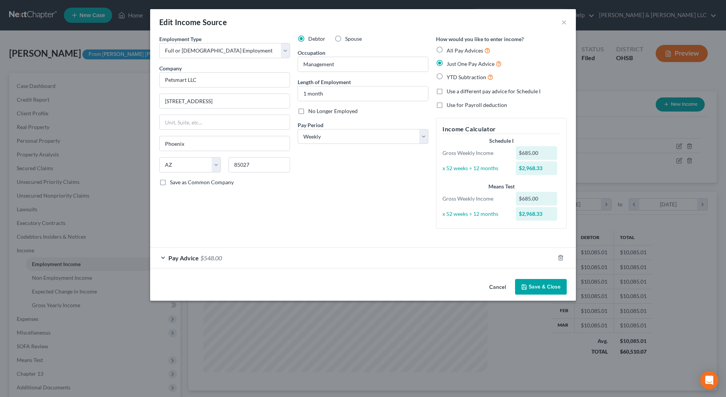
click at [557, 283] on button "Save & Close" at bounding box center [541, 287] width 52 height 16
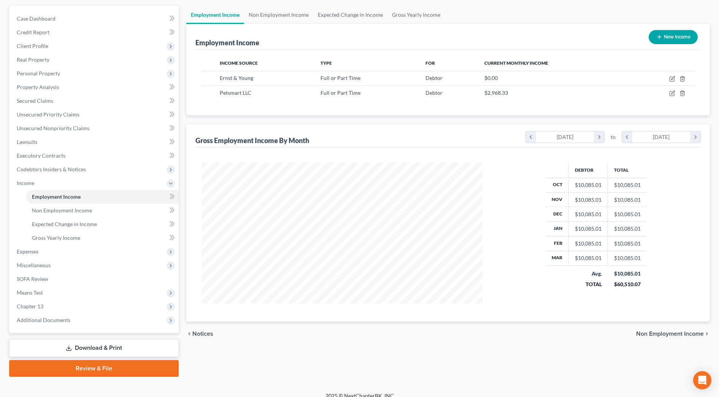
scroll to position [76, 0]
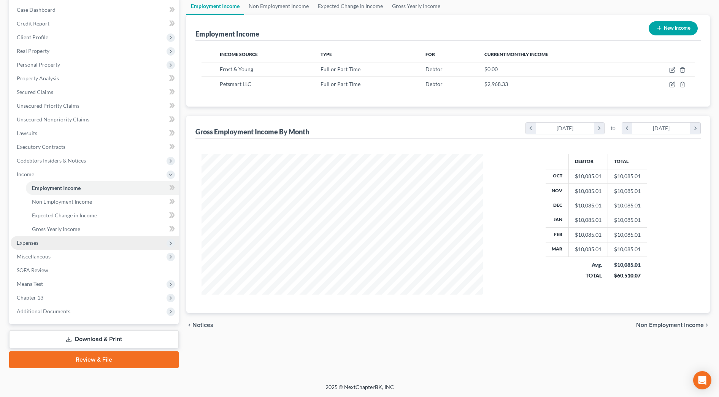
click at [25, 247] on span "Expenses" at bounding box center [95, 243] width 168 height 14
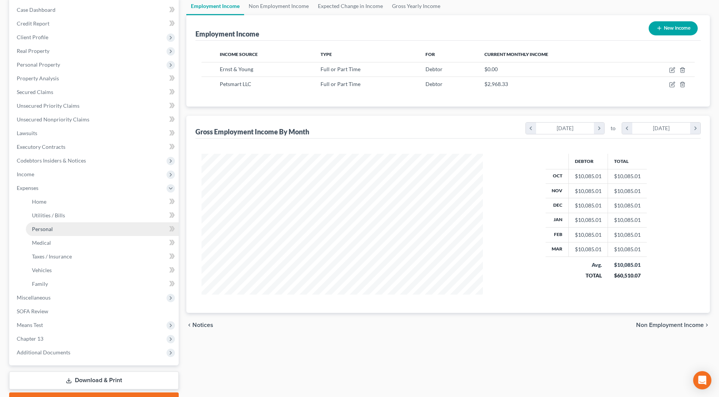
click at [41, 235] on link "Personal" at bounding box center [102, 229] width 153 height 14
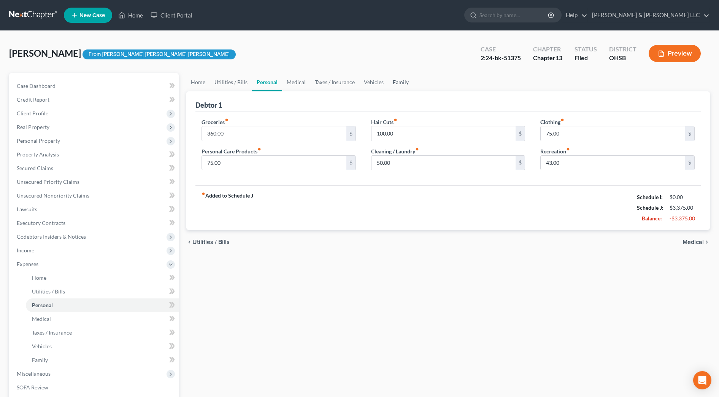
click at [392, 83] on link "Family" at bounding box center [400, 82] width 25 height 18
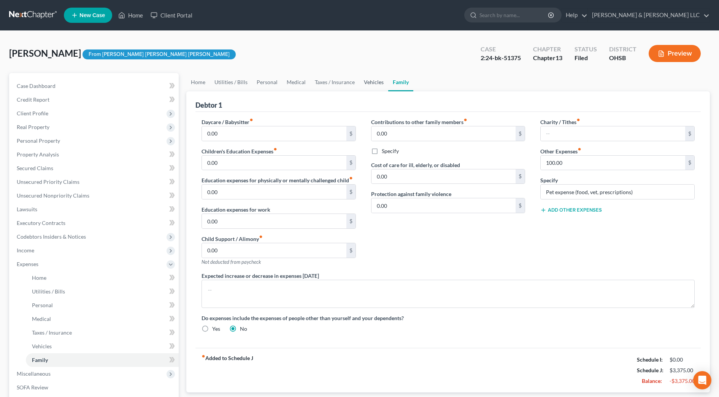
click at [370, 88] on link "Vehicles" at bounding box center [373, 82] width 29 height 18
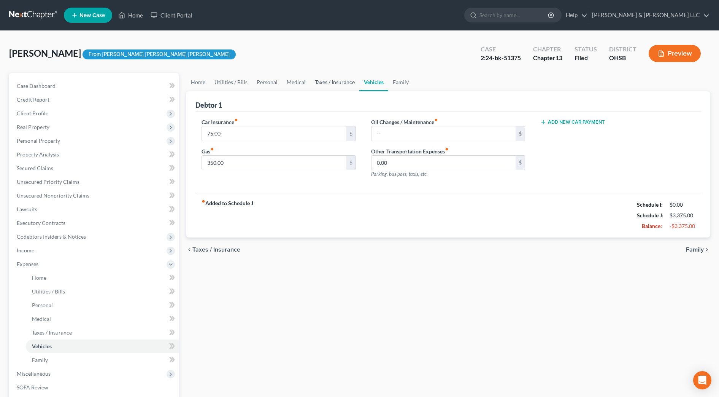
click at [327, 84] on link "Taxes / Insurance" at bounding box center [334, 82] width 49 height 18
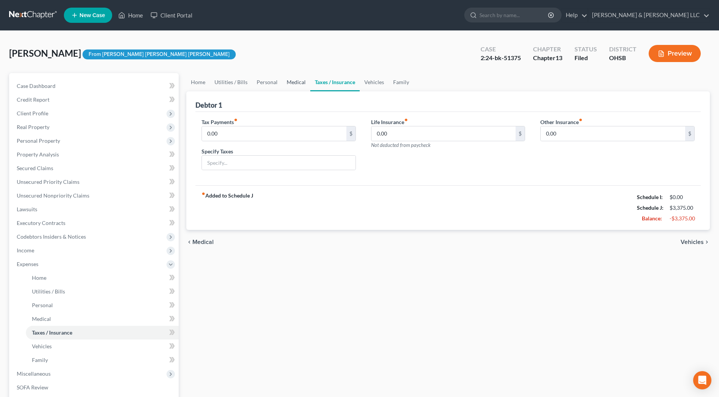
click at [298, 83] on link "Medical" at bounding box center [296, 82] width 28 height 18
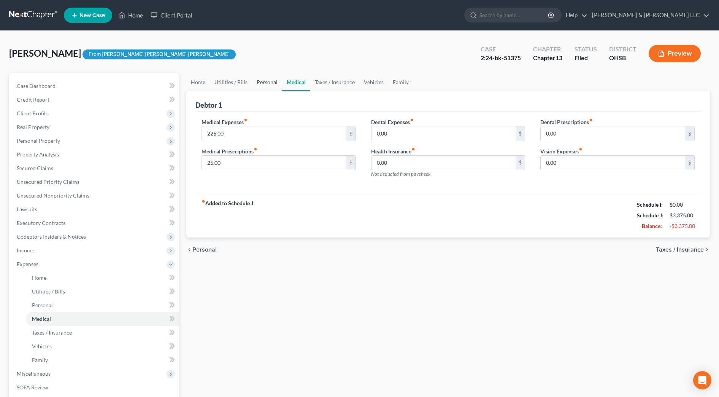
click at [265, 84] on link "Personal" at bounding box center [267, 82] width 30 height 18
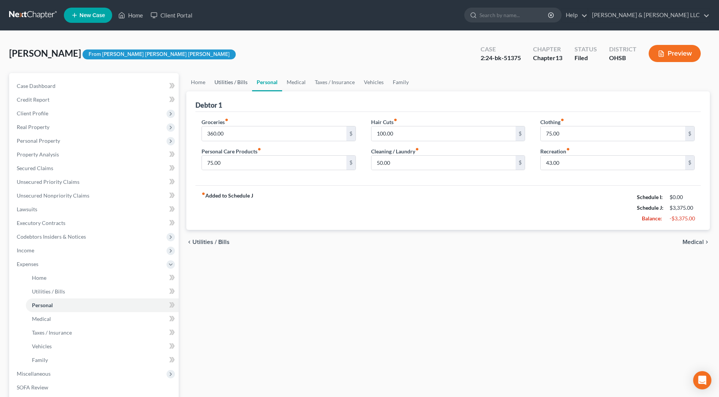
click at [237, 84] on link "Utilities / Bills" at bounding box center [231, 82] width 42 height 18
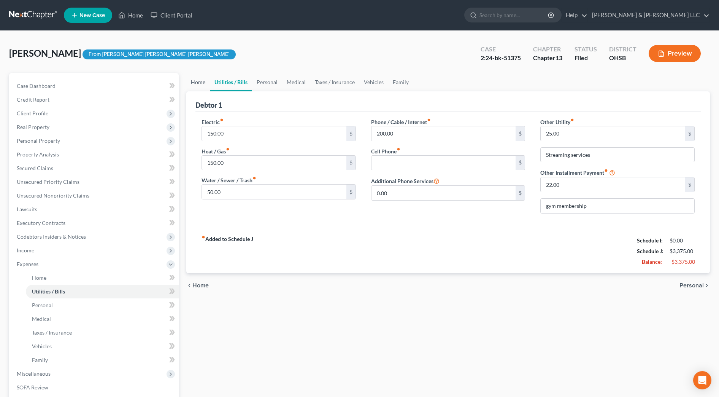
click at [205, 86] on link "Home" at bounding box center [198, 82] width 24 height 18
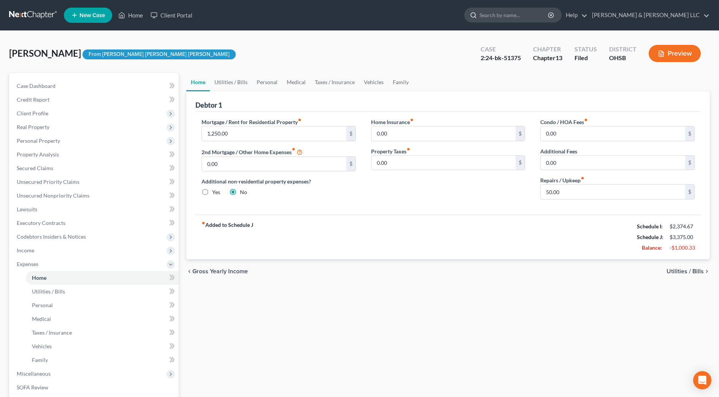
click at [523, 17] on input "search" at bounding box center [515, 15] width 70 height 14
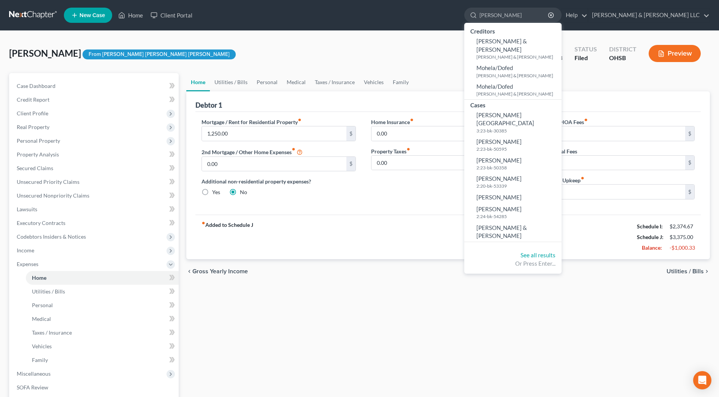
type input "[PERSON_NAME]"
click at [397, 299] on div "Home Utilities / Bills Personal Medical Taxes / Insurance Vehicles Family Debto…" at bounding box center [448, 279] width 531 height 412
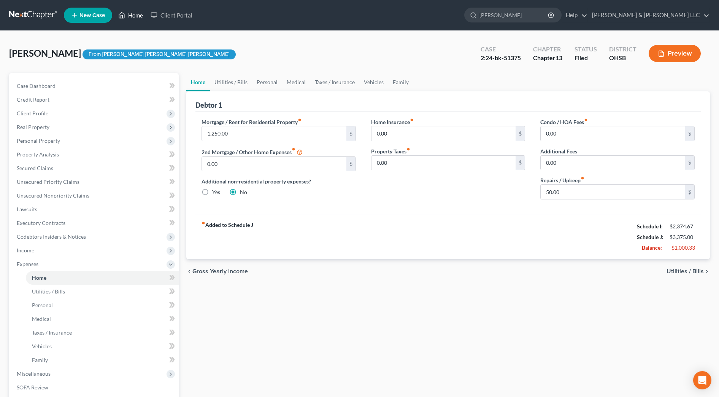
click at [141, 19] on link "Home" at bounding box center [130, 15] width 32 height 14
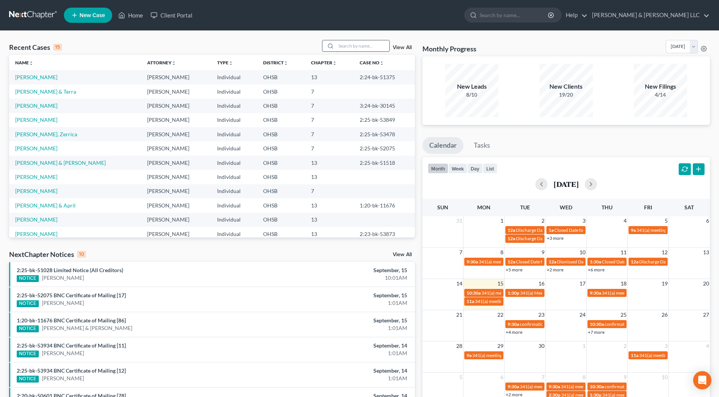
click at [367, 45] on input "search" at bounding box center [362, 45] width 53 height 11
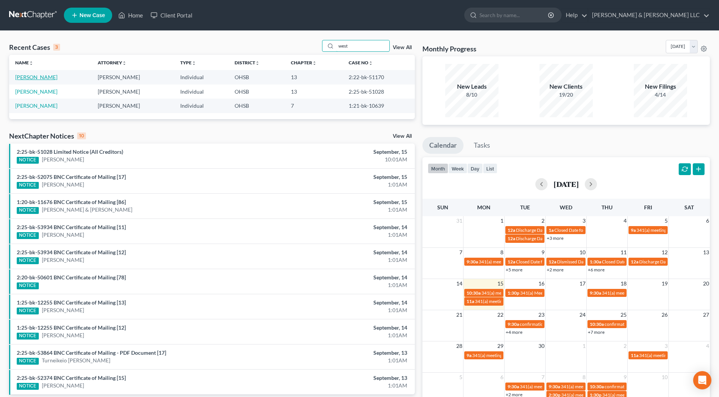
type input "west"
click at [38, 76] on link "[PERSON_NAME]" at bounding box center [36, 77] width 42 height 6
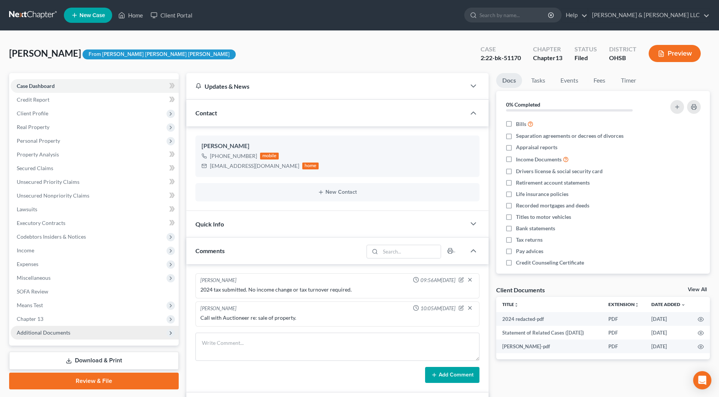
click at [54, 328] on span "Additional Documents" at bounding box center [95, 333] width 168 height 14
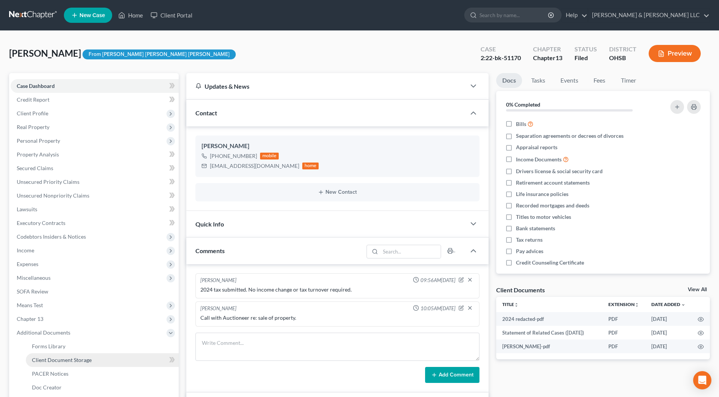
scroll to position [48, 0]
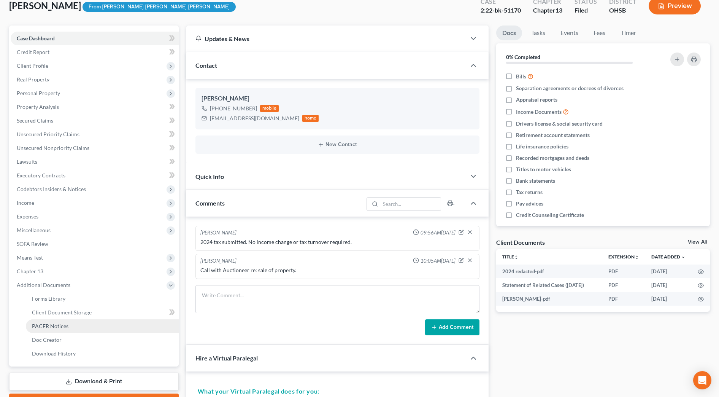
click at [70, 327] on link "PACER Notices" at bounding box center [102, 326] width 153 height 14
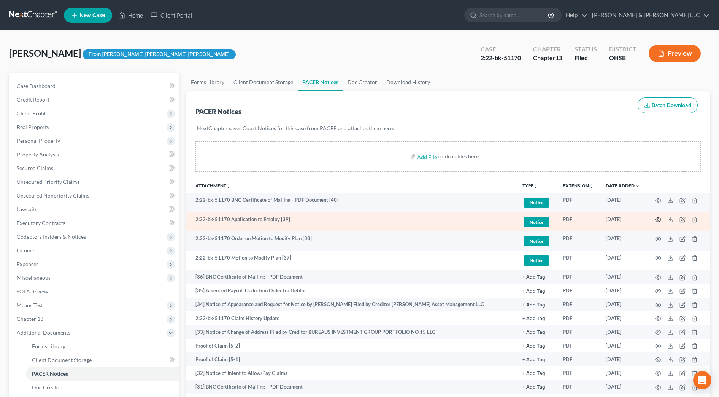
click at [658, 221] on icon "button" at bounding box center [658, 219] width 6 height 6
